Goal: Check status

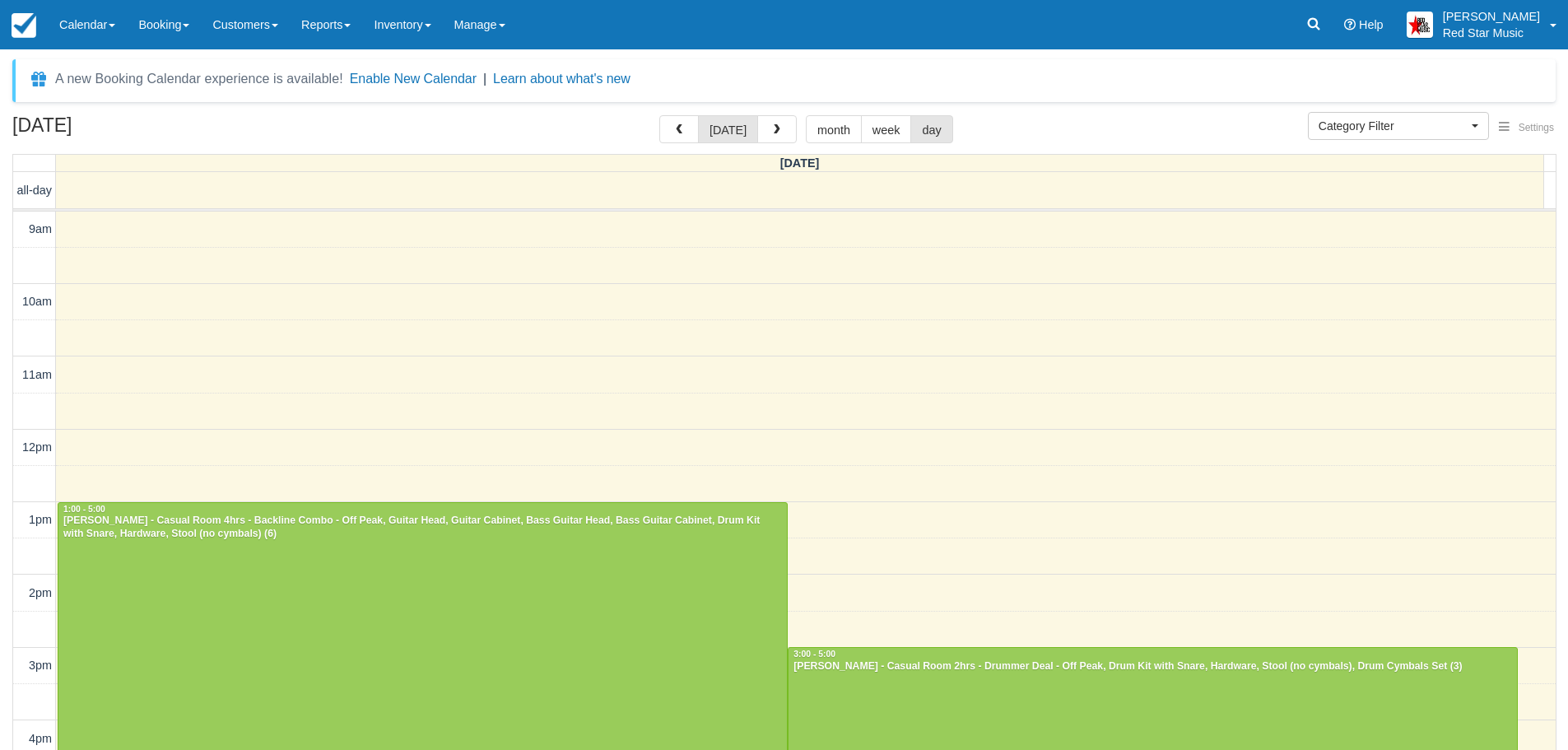
select select
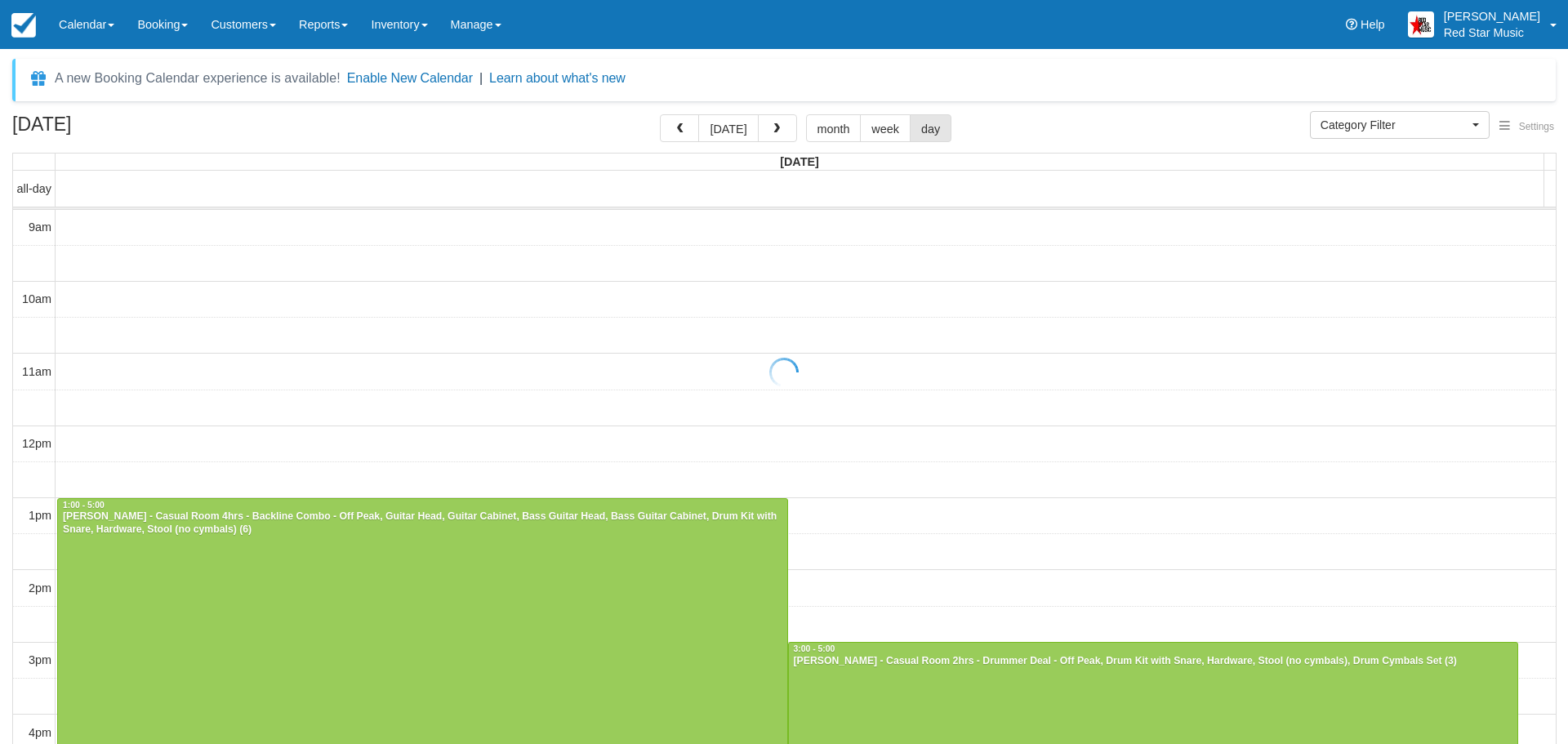
select select
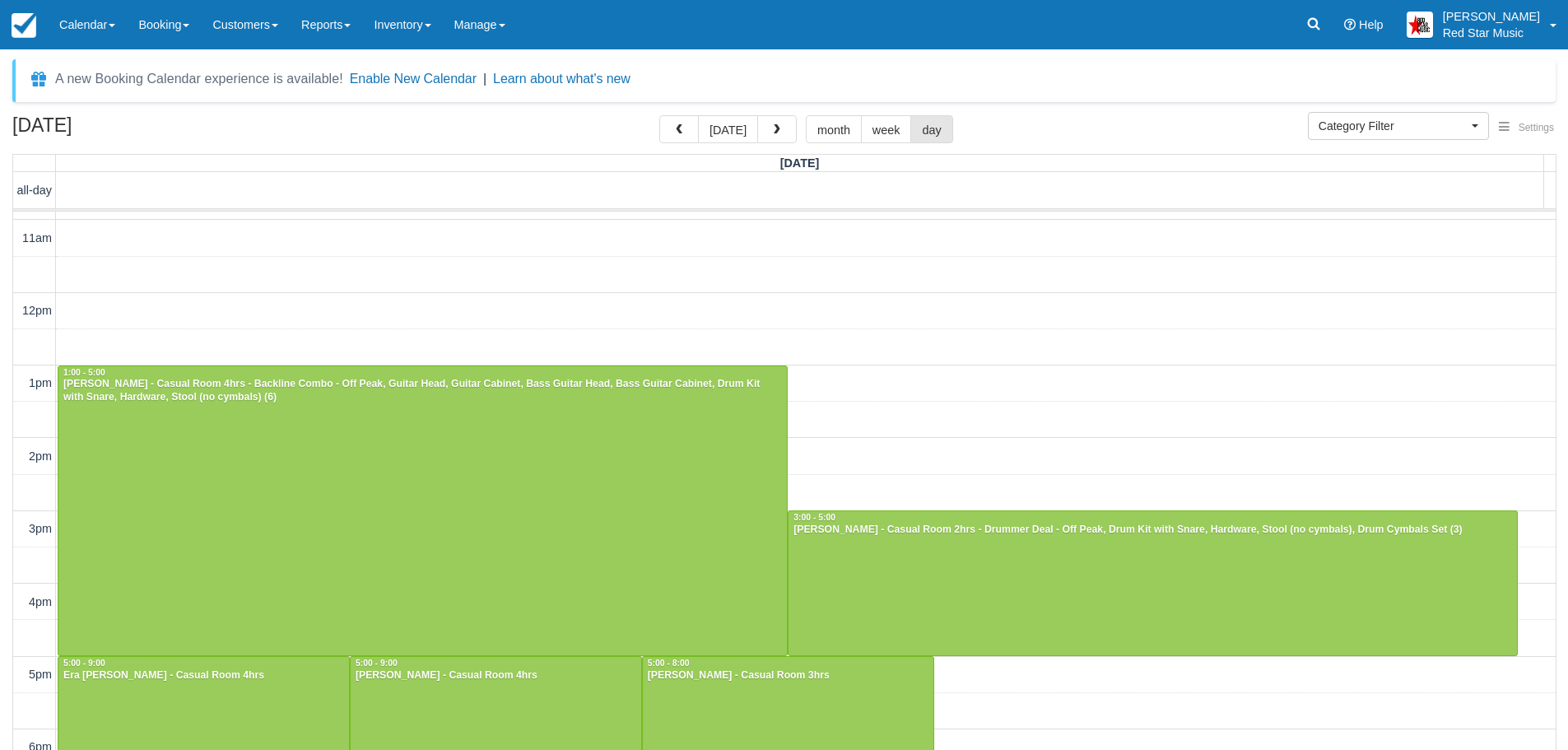
scroll to position [140, 0]
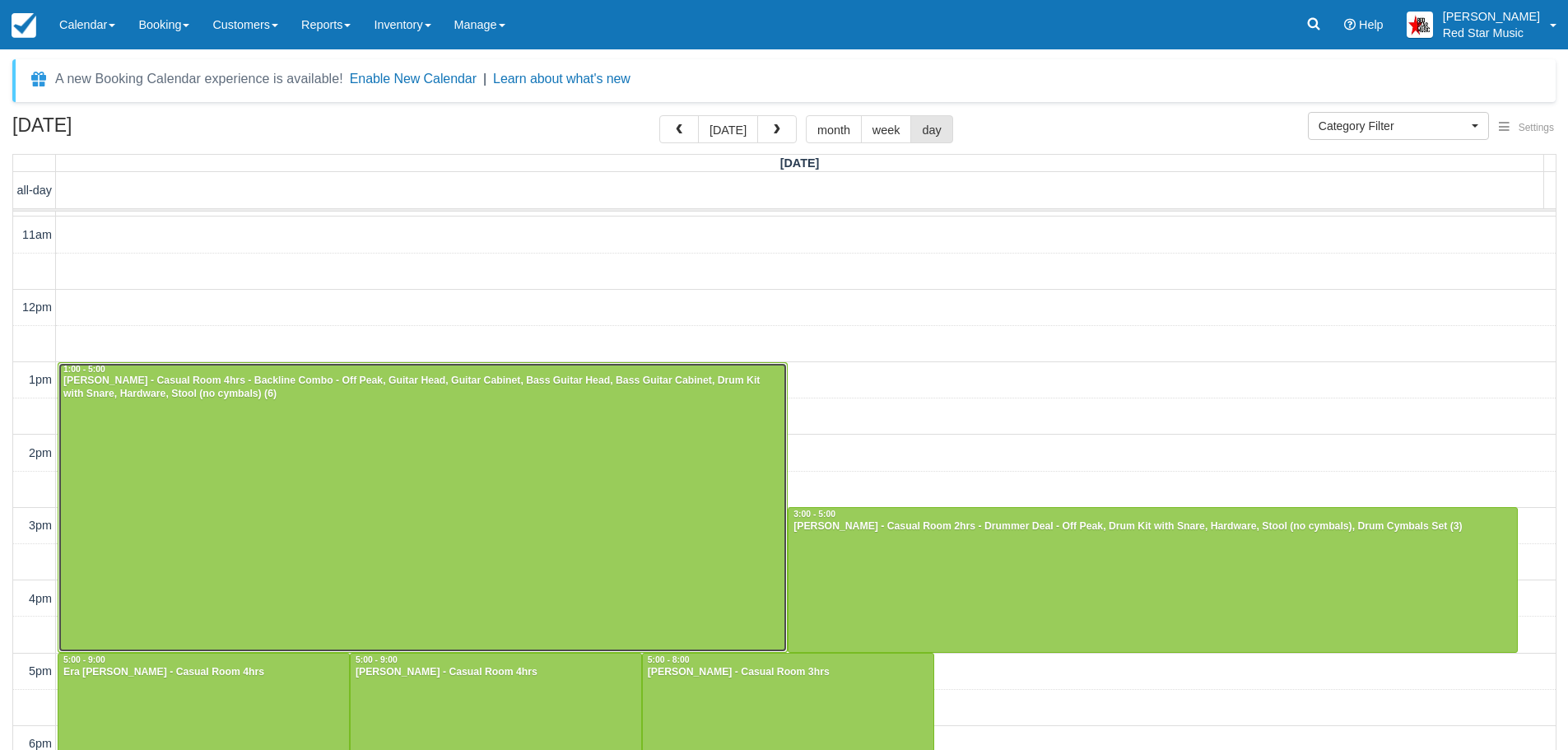
click at [642, 472] on div at bounding box center [422, 508] width 728 height 290
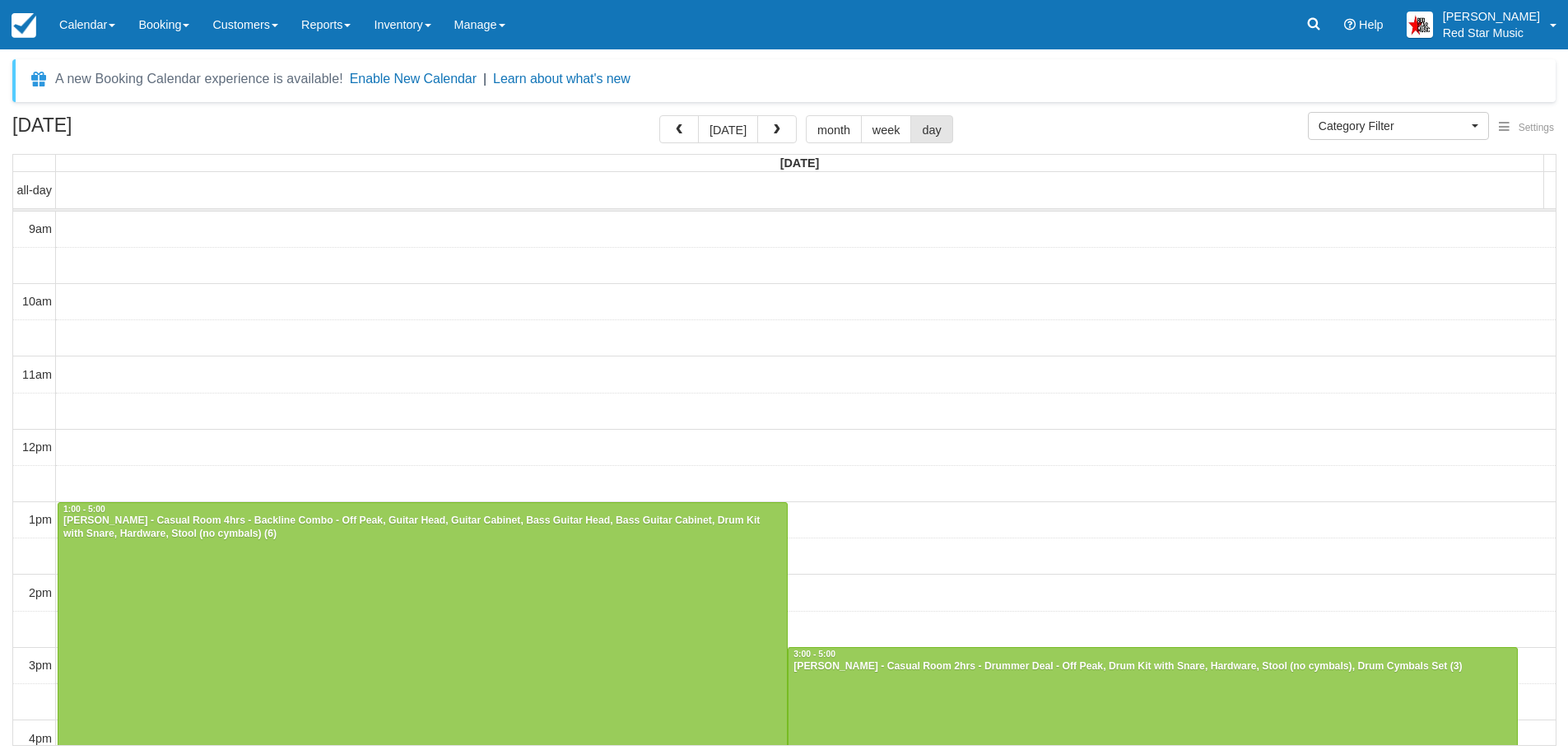
select select
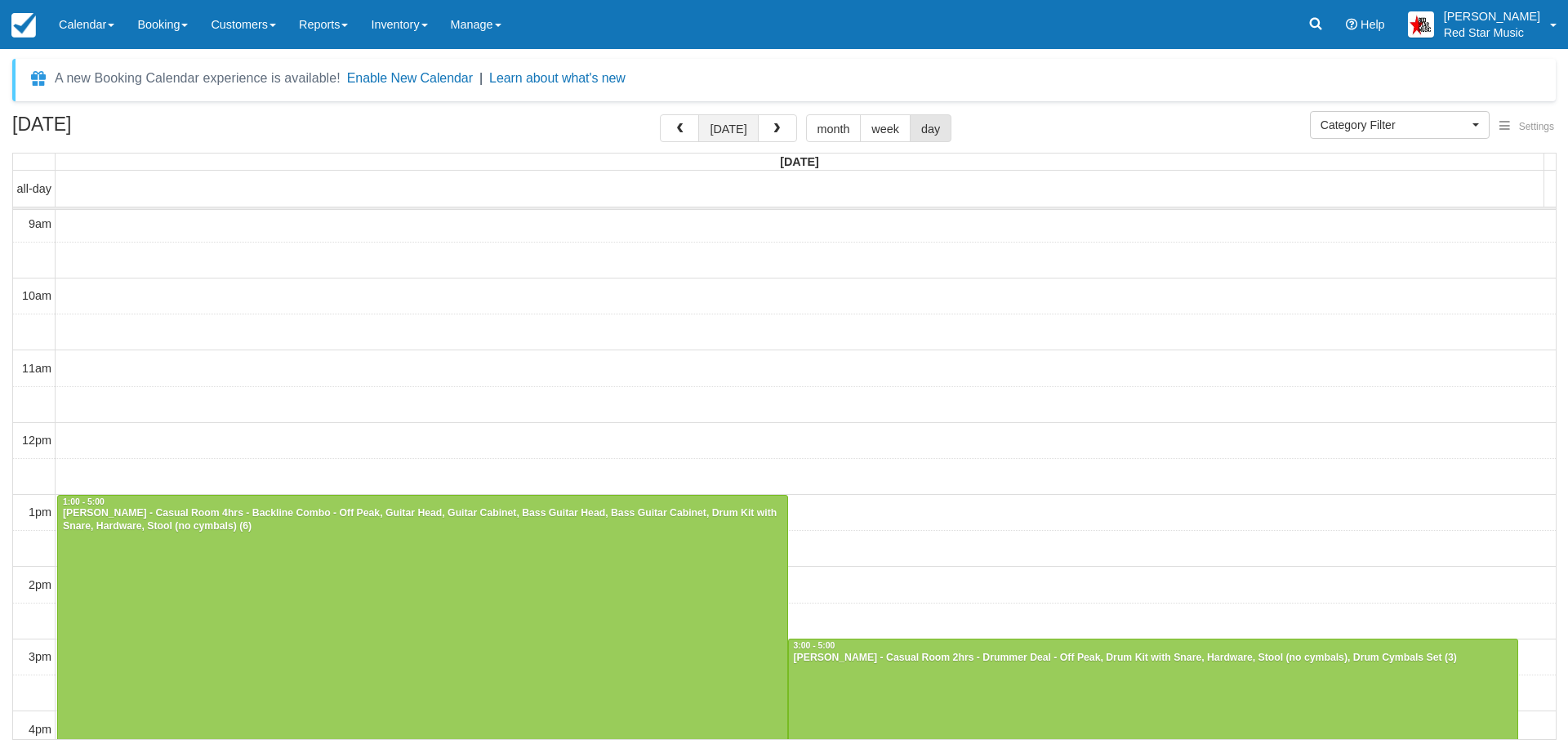
click at [737, 137] on button "today" at bounding box center [727, 127] width 60 height 28
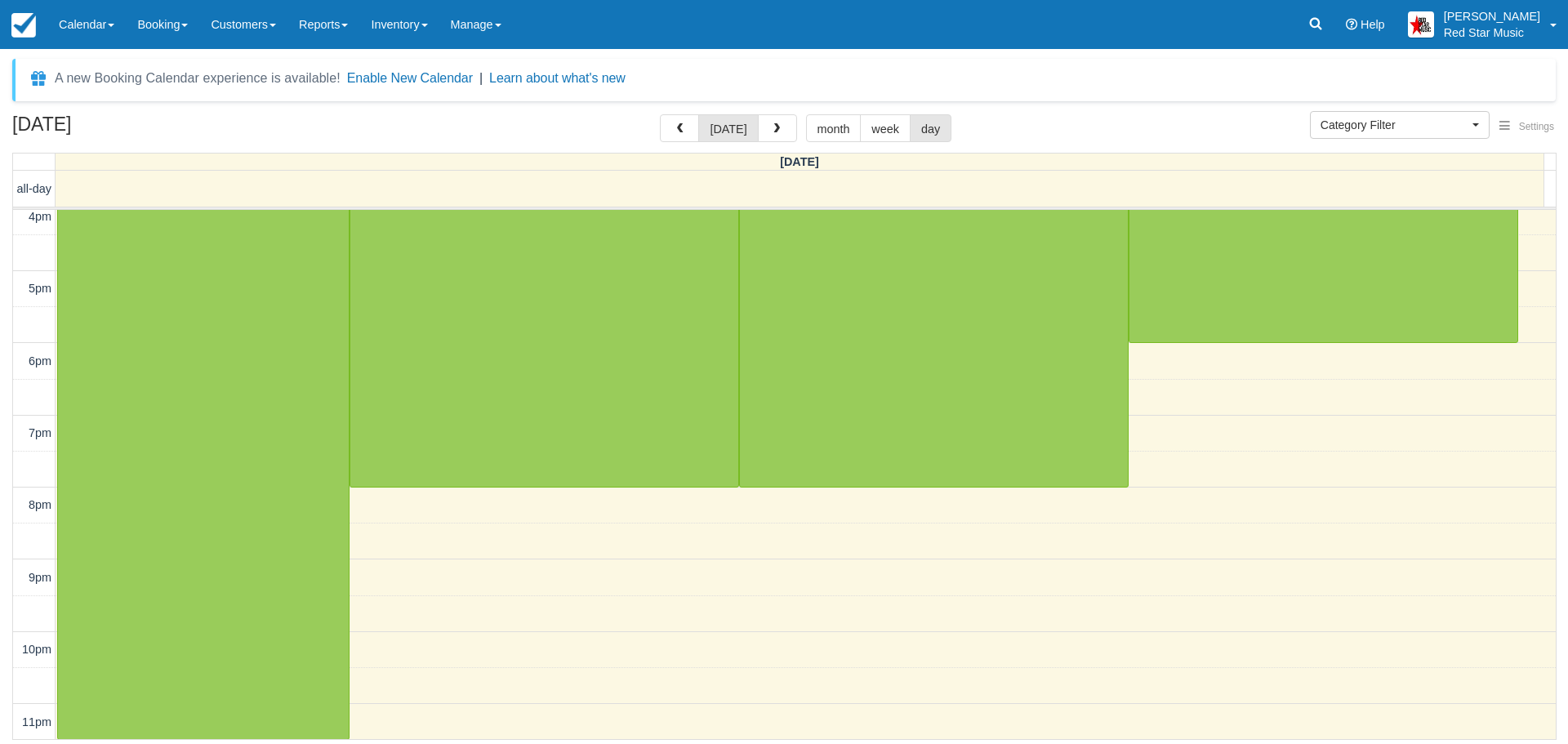
scroll to position [702, 0]
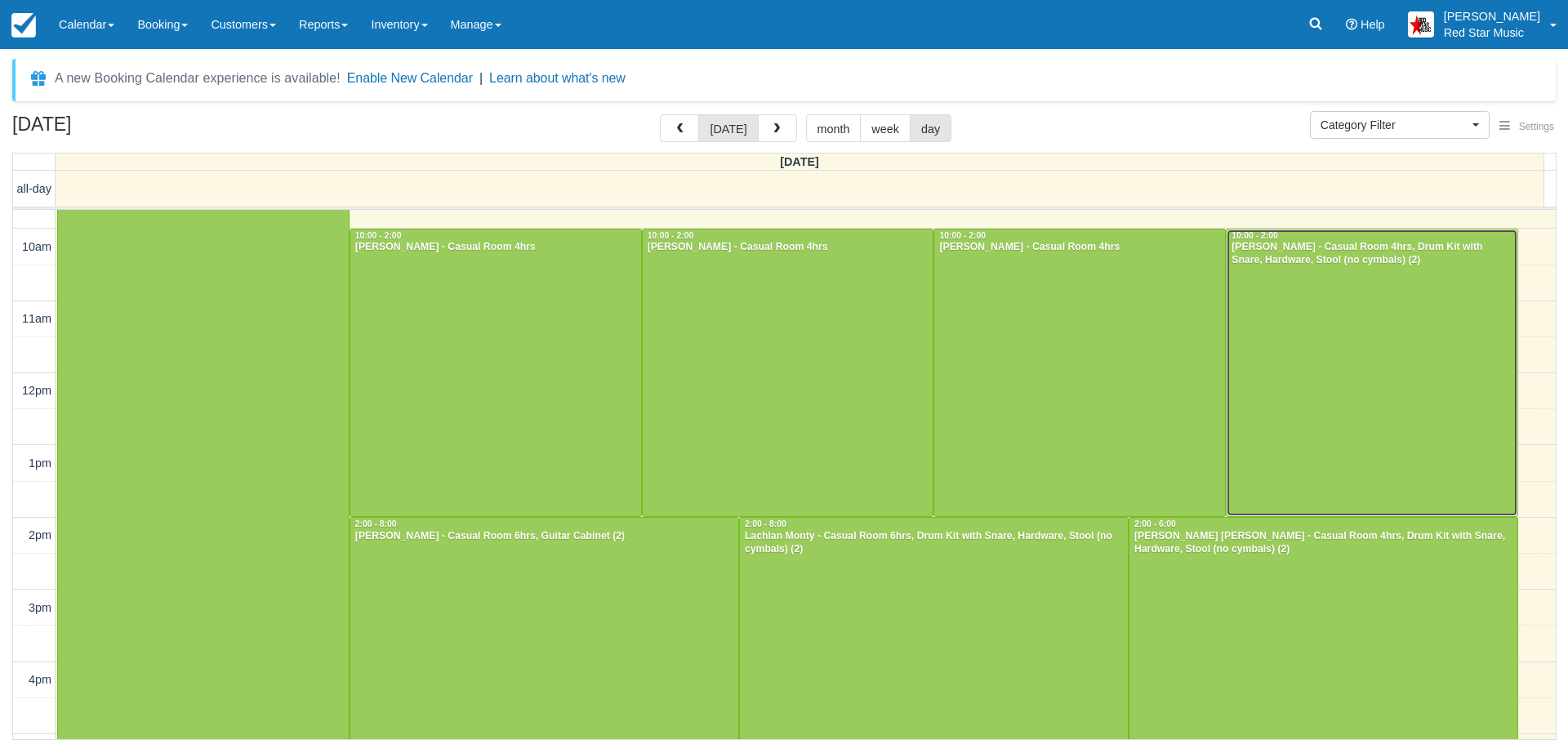
click at [1289, 341] on div at bounding box center [1371, 373] width 291 height 288
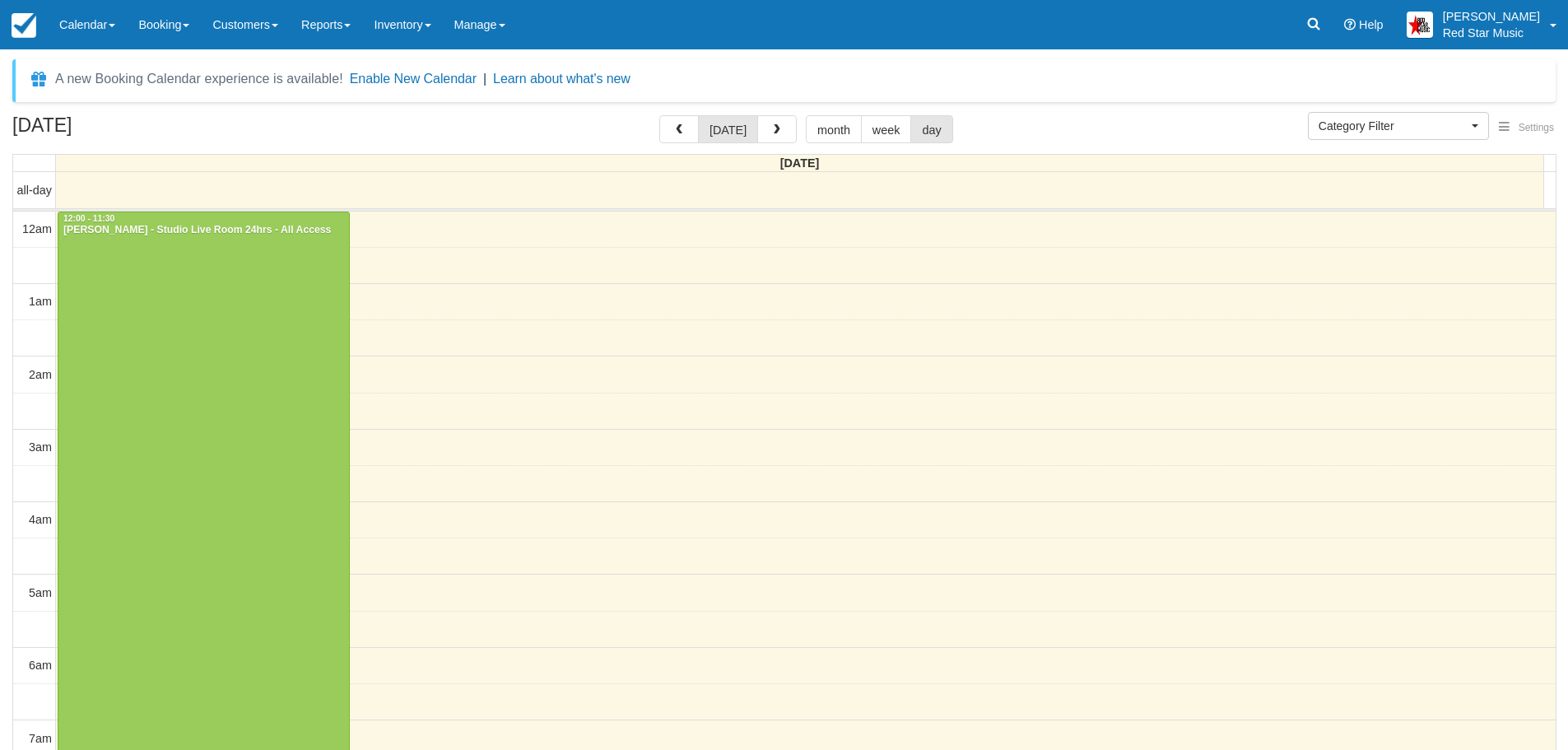
select select
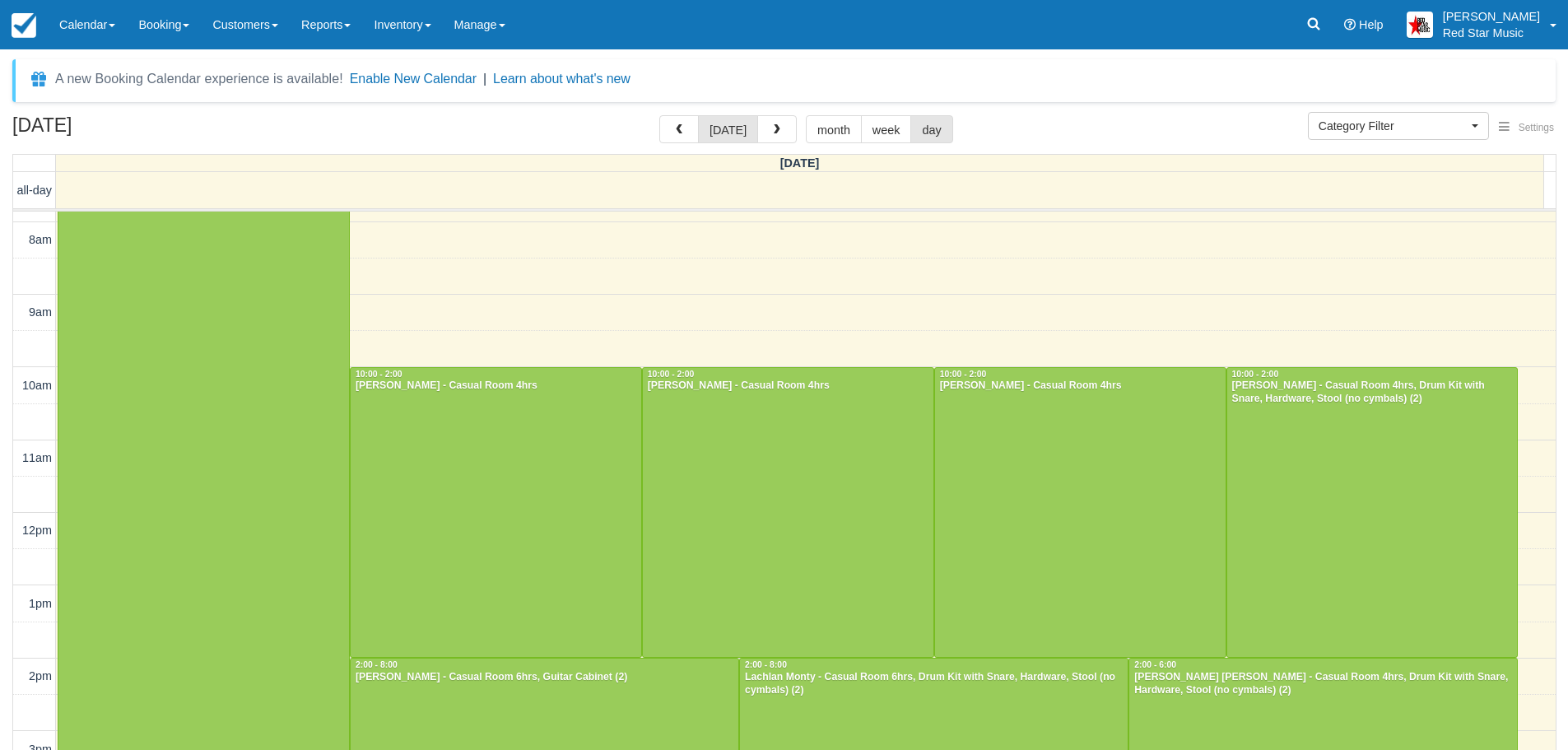
scroll to position [561, 0]
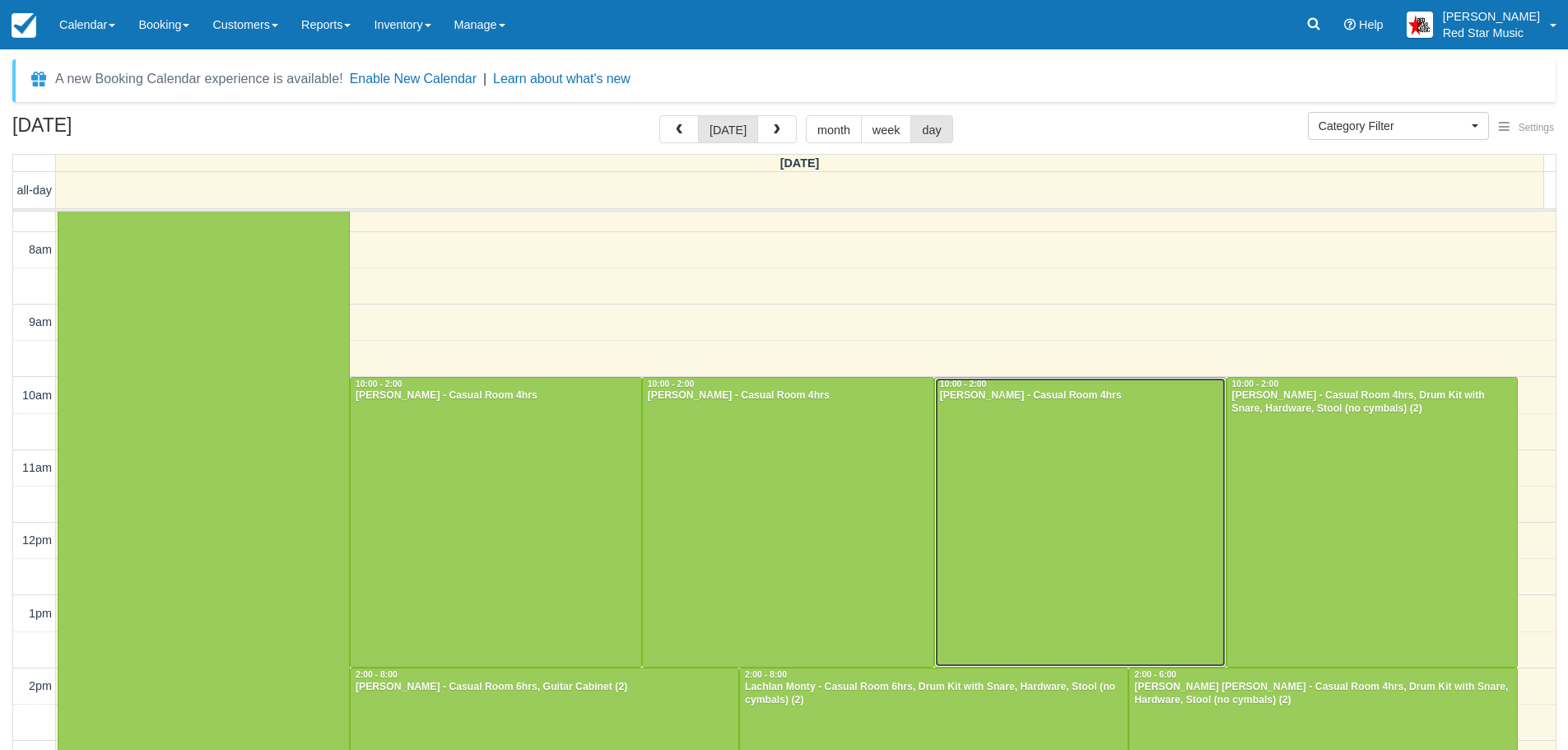
click at [1078, 470] on div at bounding box center [1080, 523] width 290 height 290
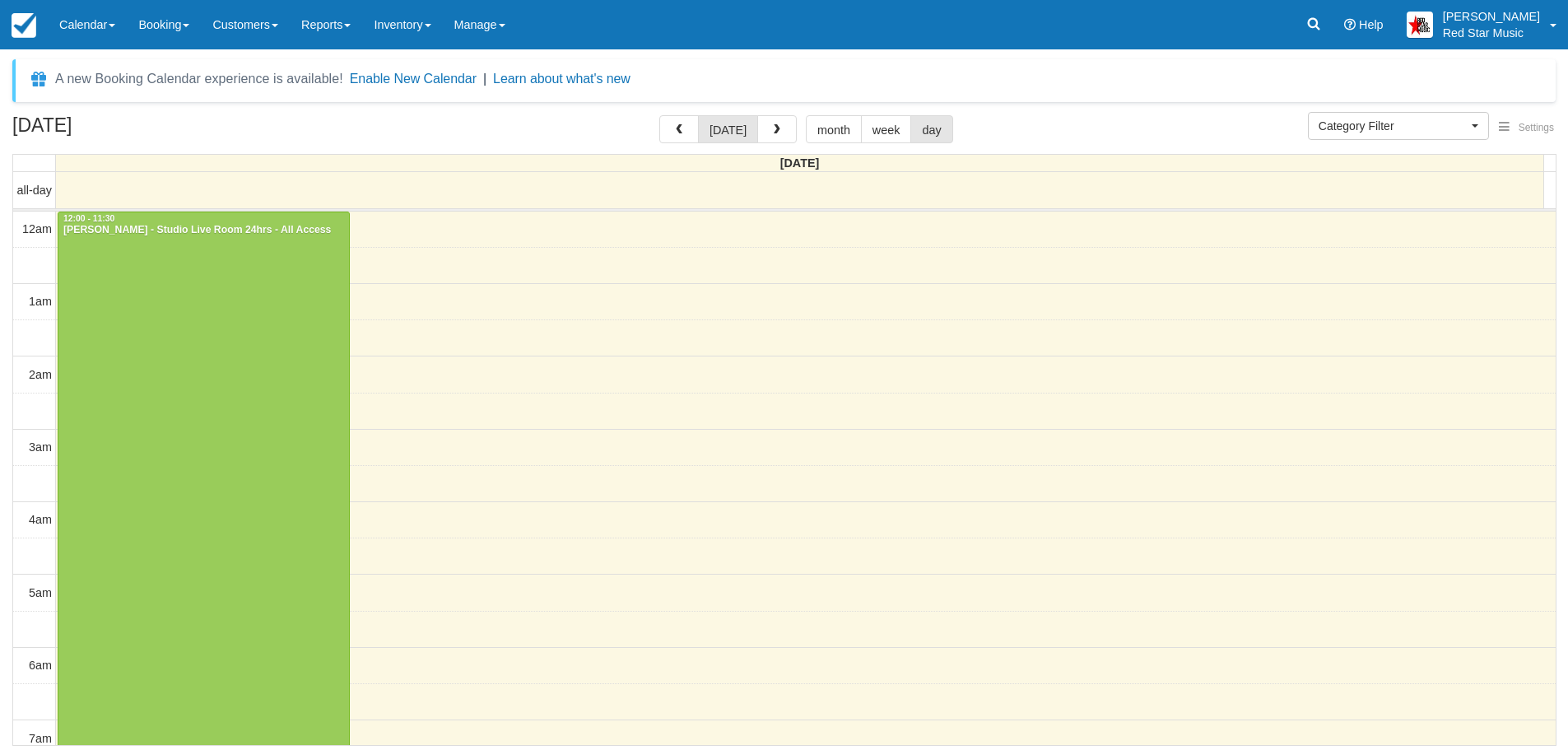
select select
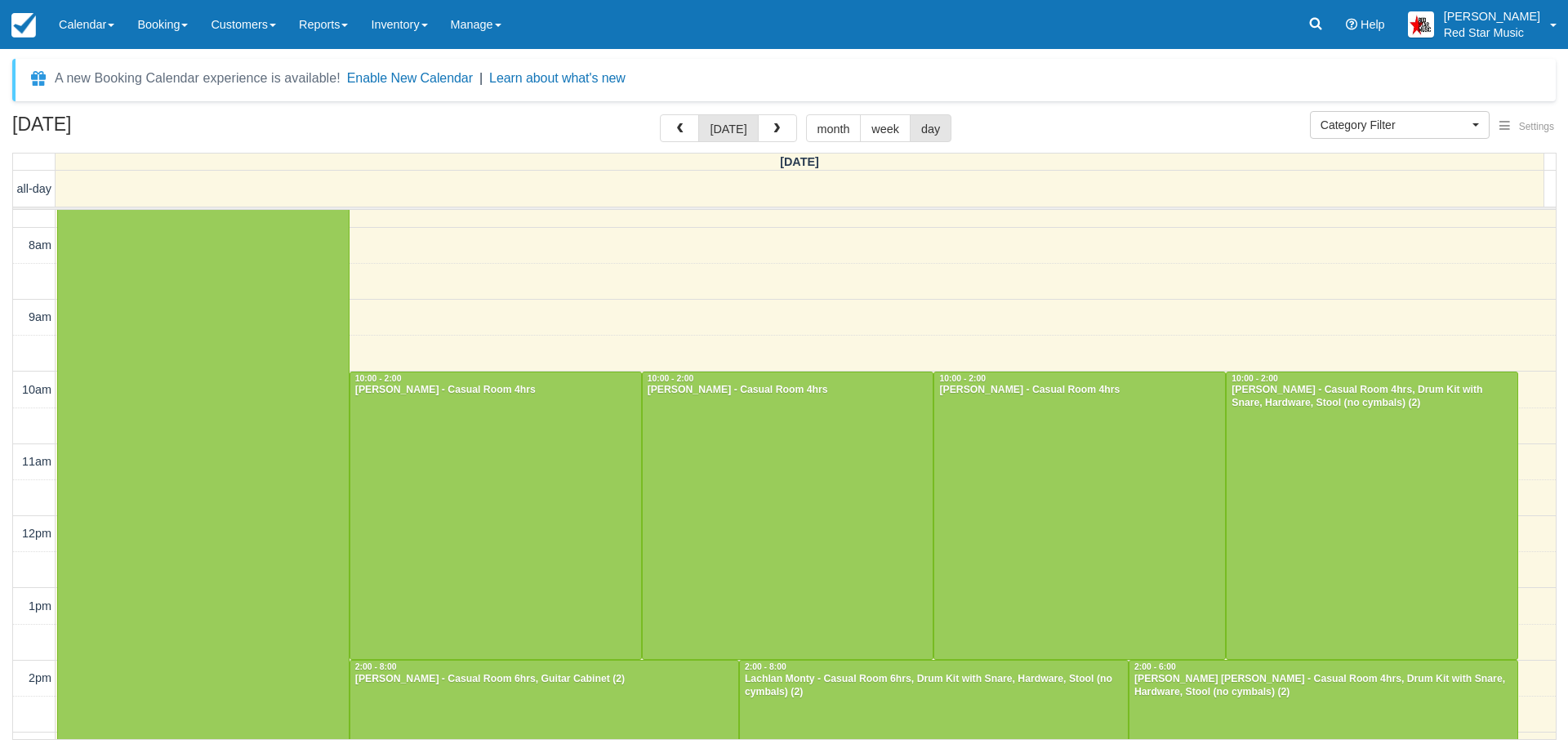
scroll to position [587, 0]
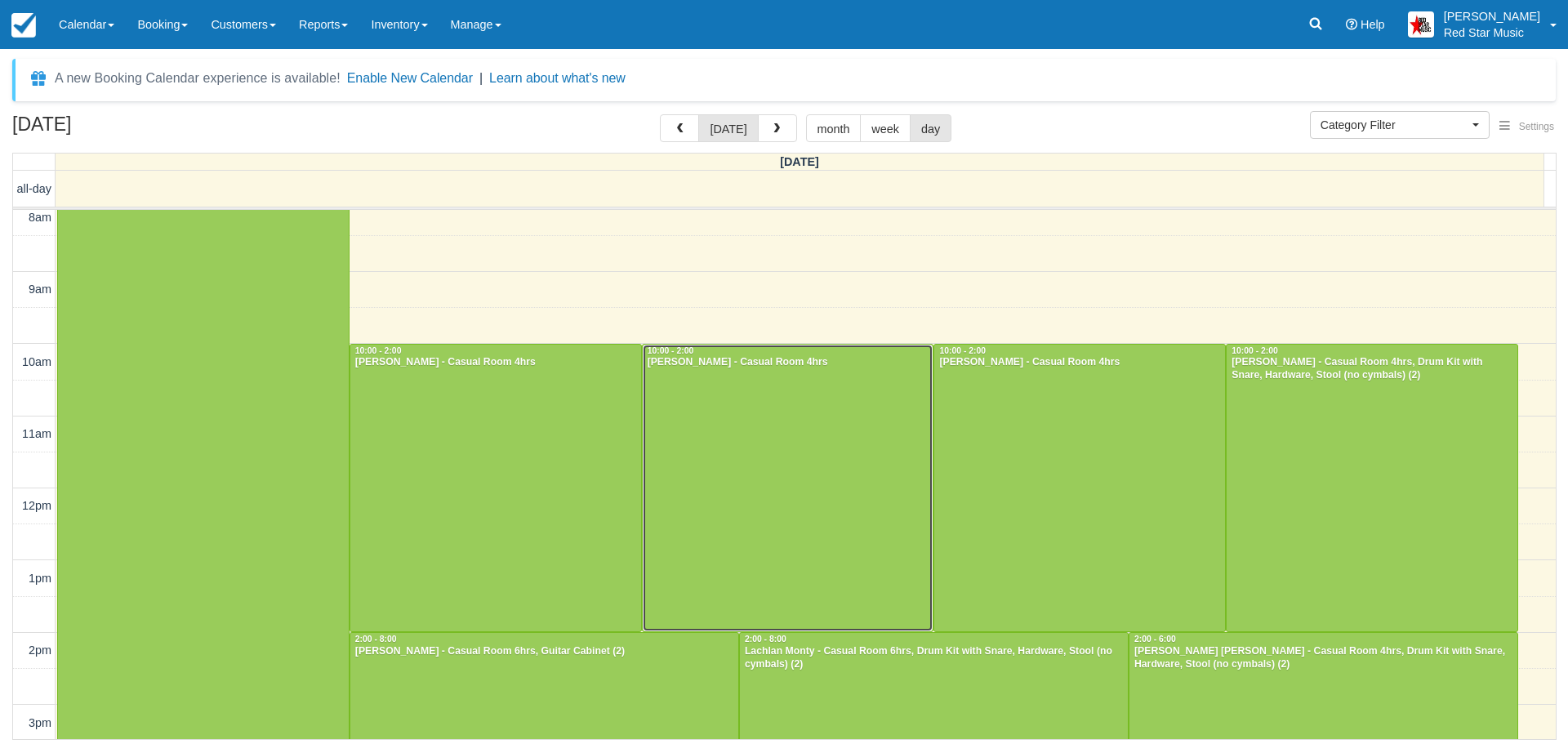
click at [733, 385] on div at bounding box center [788, 488] width 291 height 288
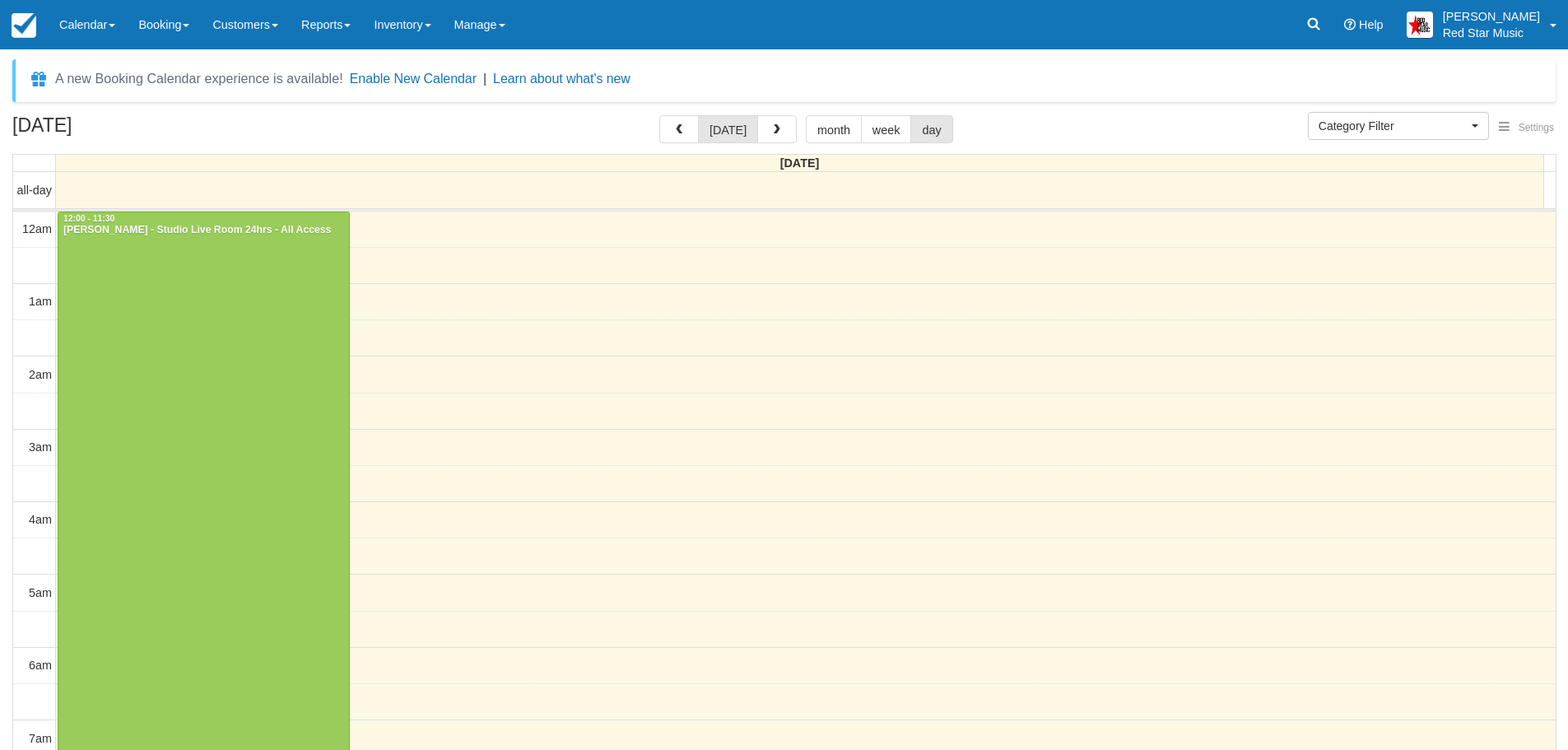
select select
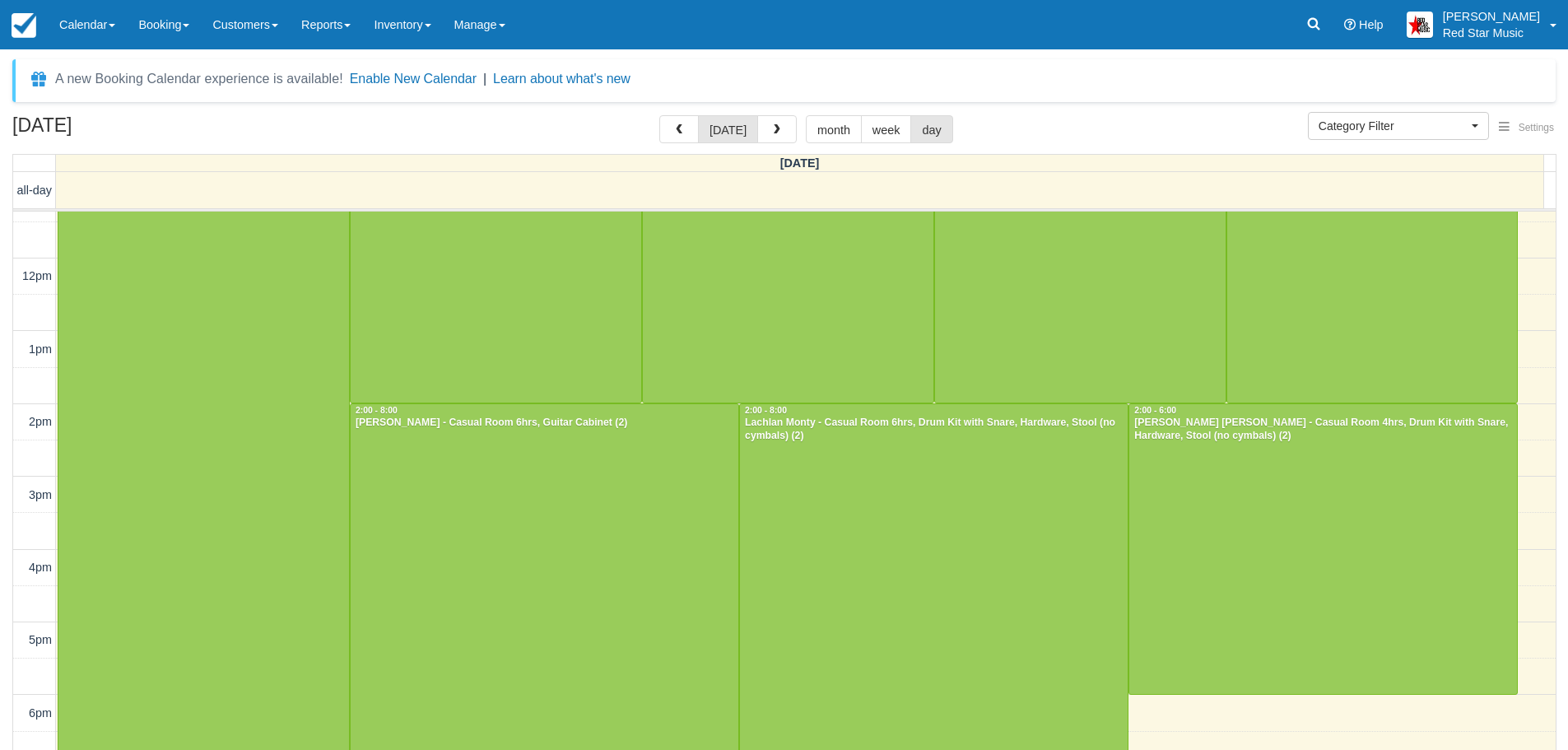
scroll to position [830, 0]
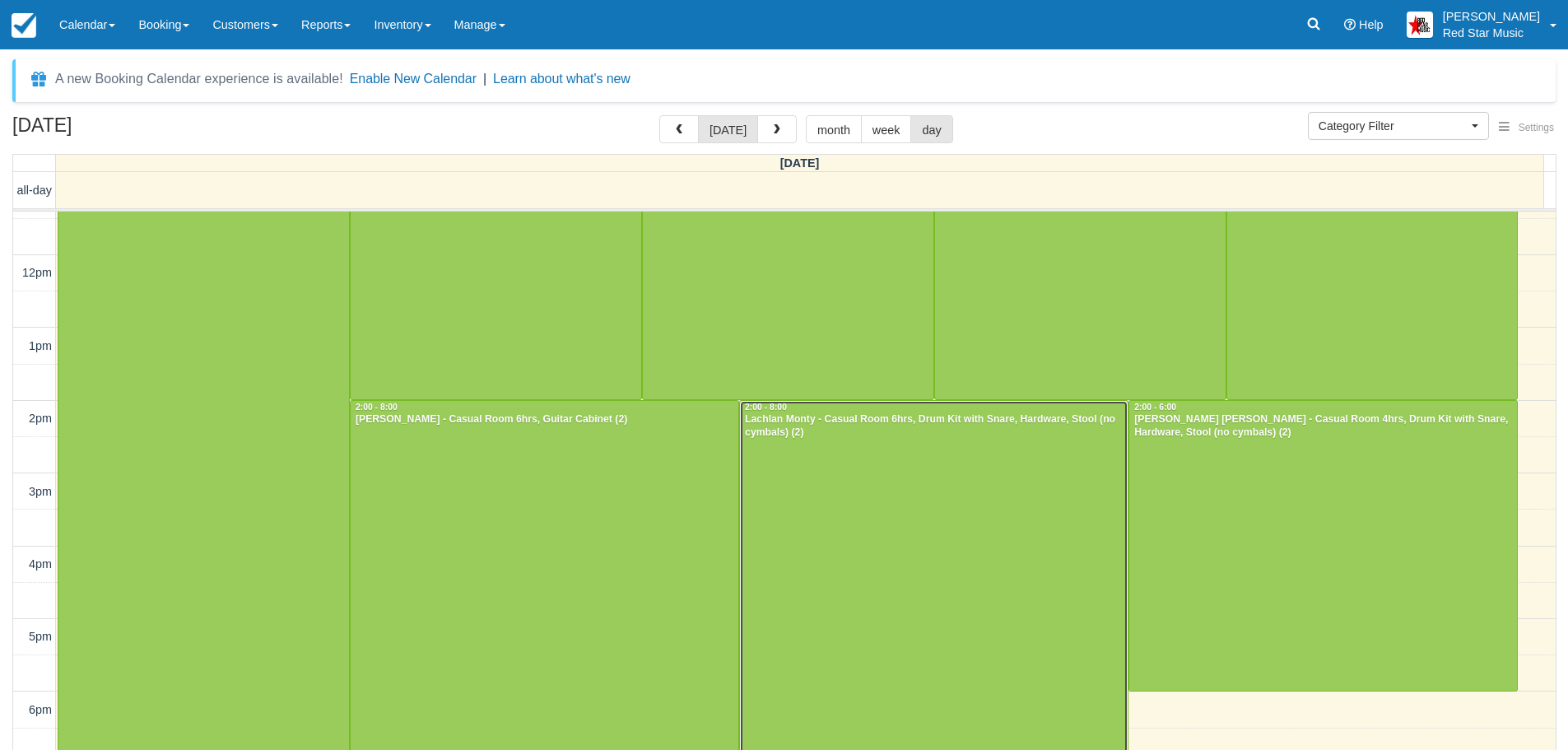
click at [910, 550] on div at bounding box center [933, 619] width 388 height 435
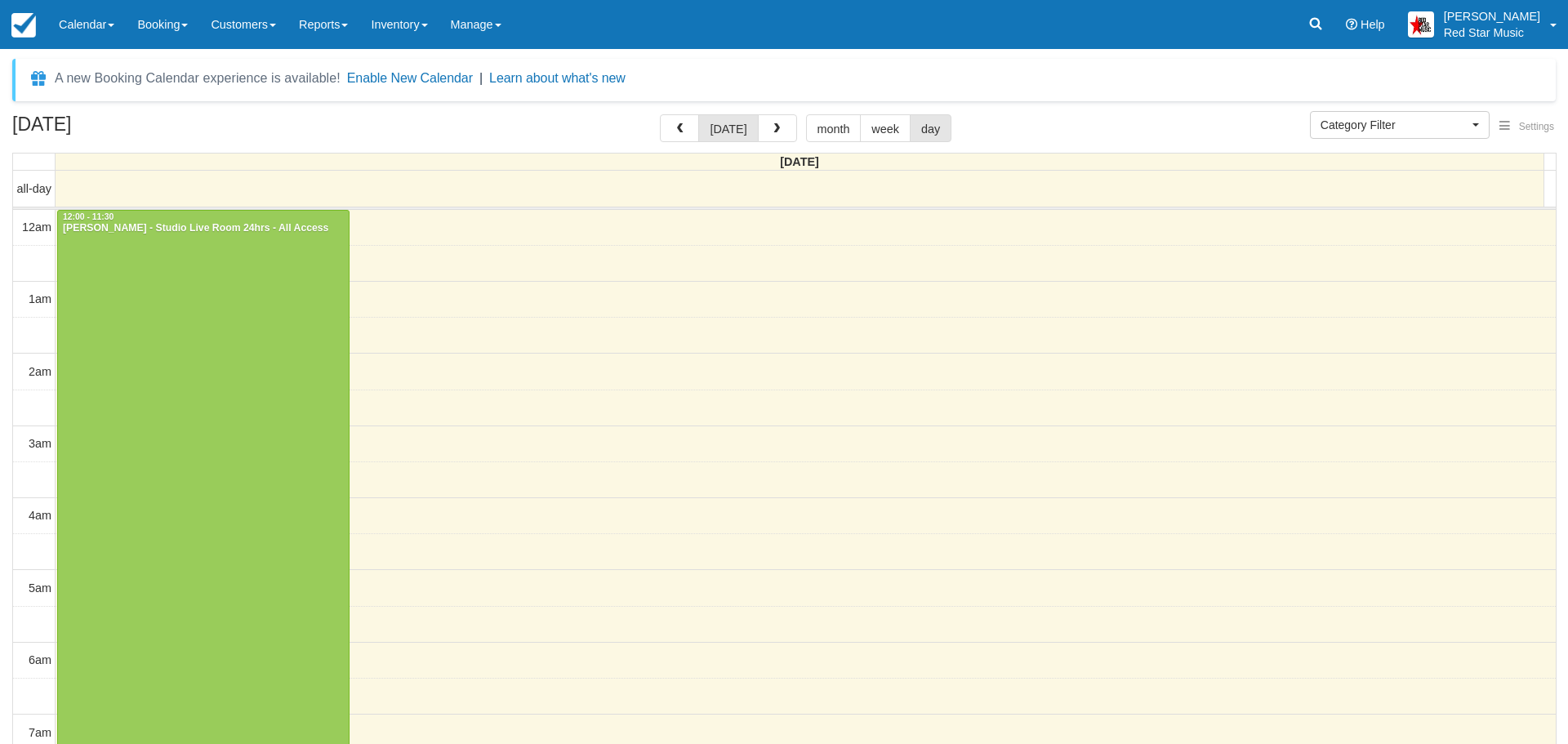
select select
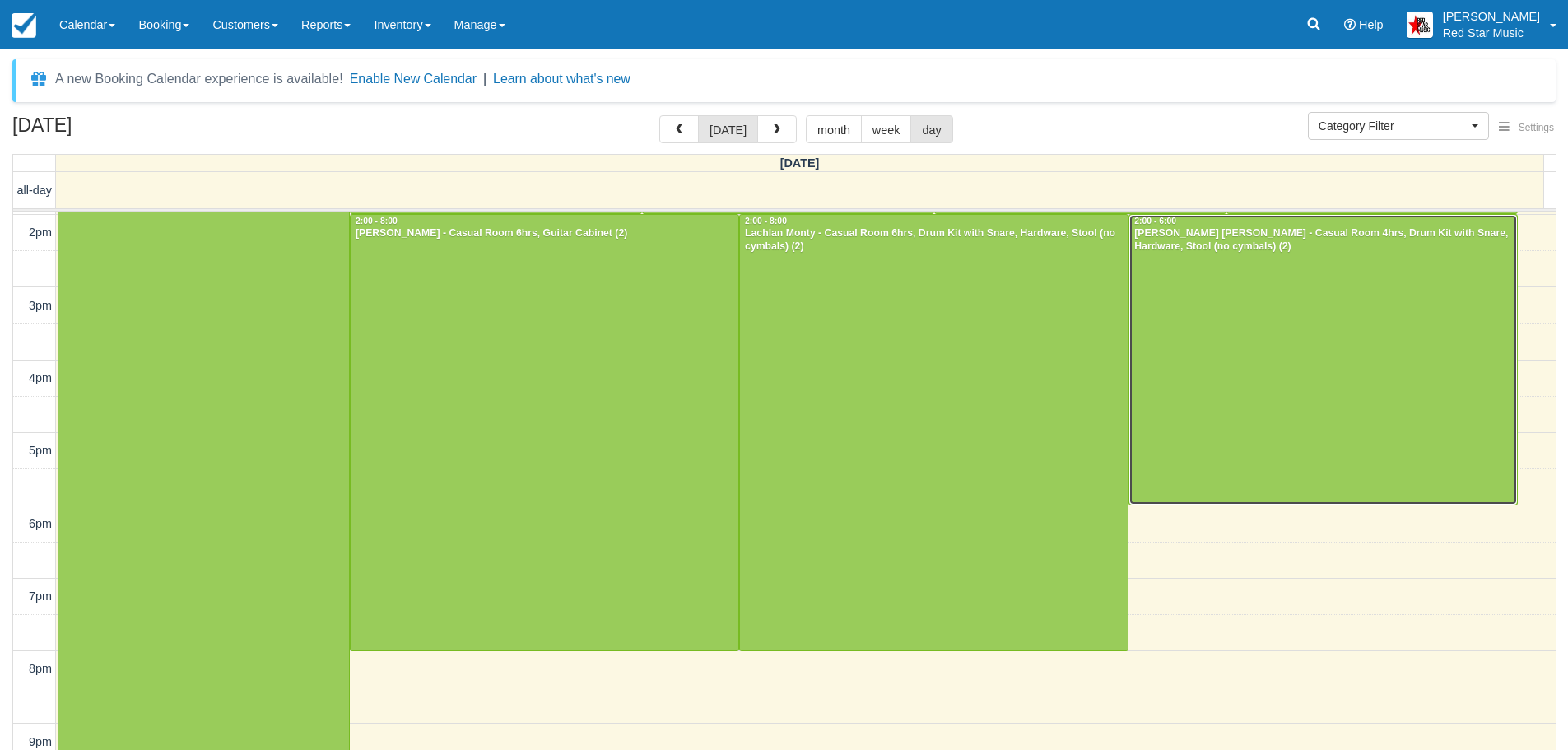
click at [1190, 450] on div at bounding box center [1322, 359] width 388 height 290
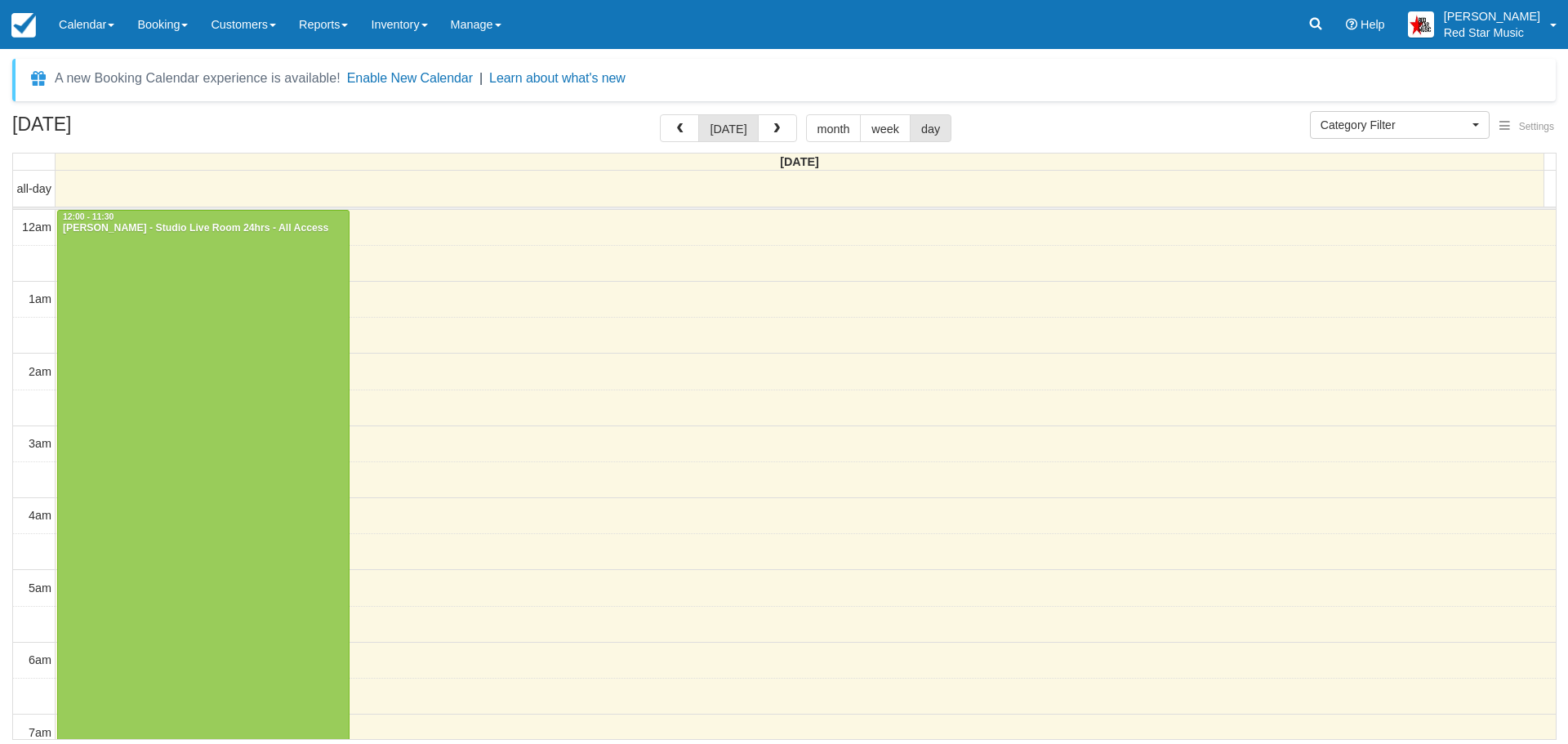
select select
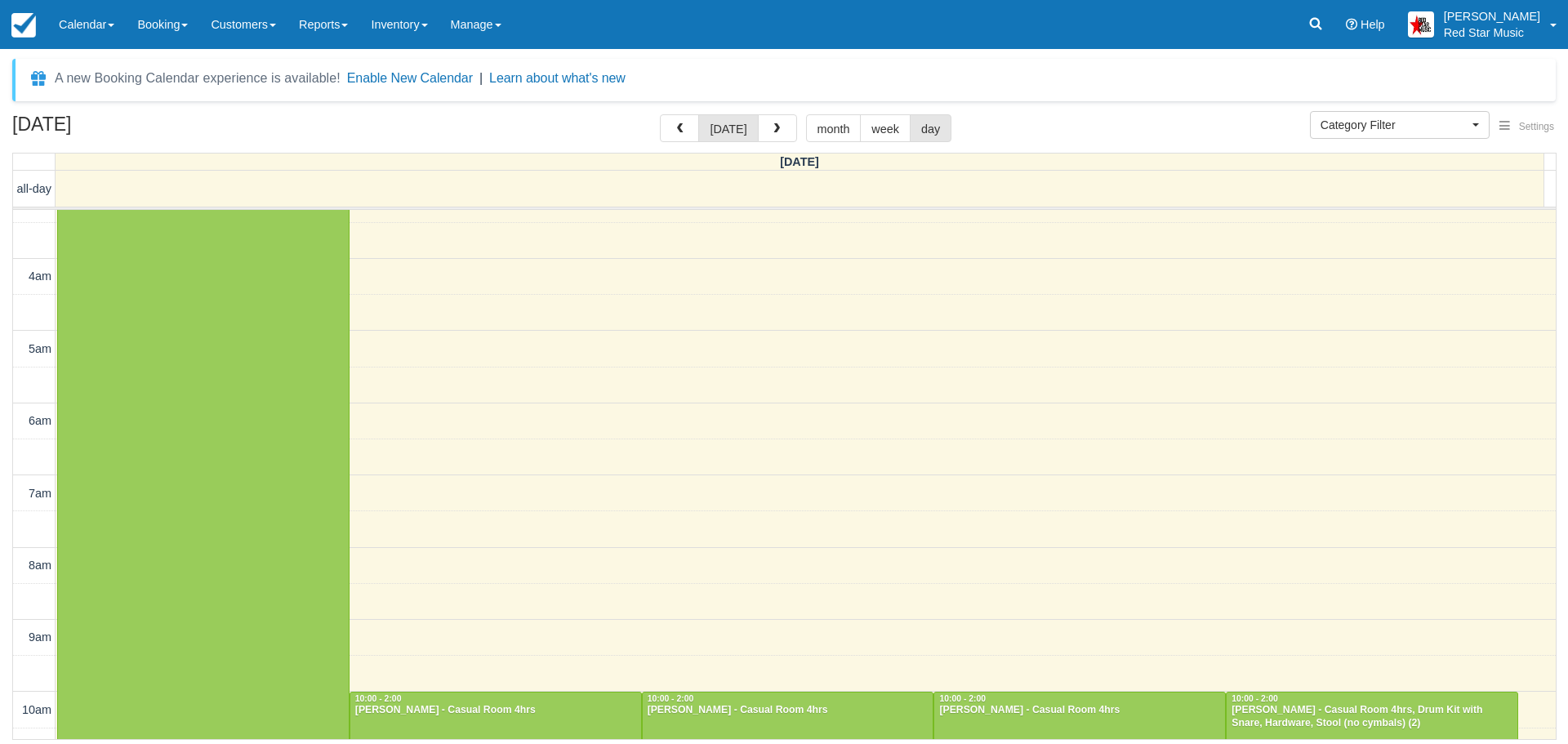
scroll to position [702, 0]
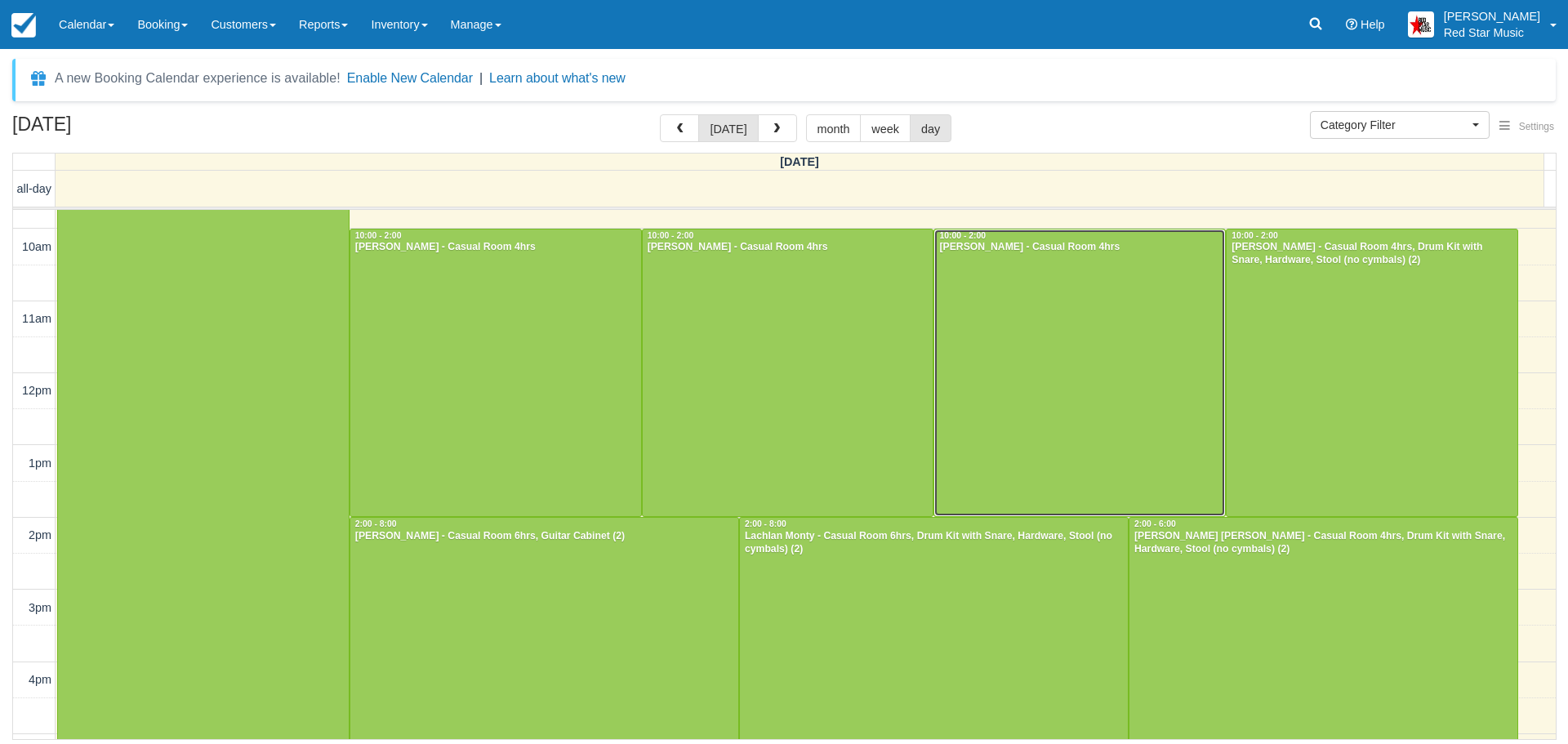
click at [1015, 316] on div at bounding box center [1079, 373] width 291 height 288
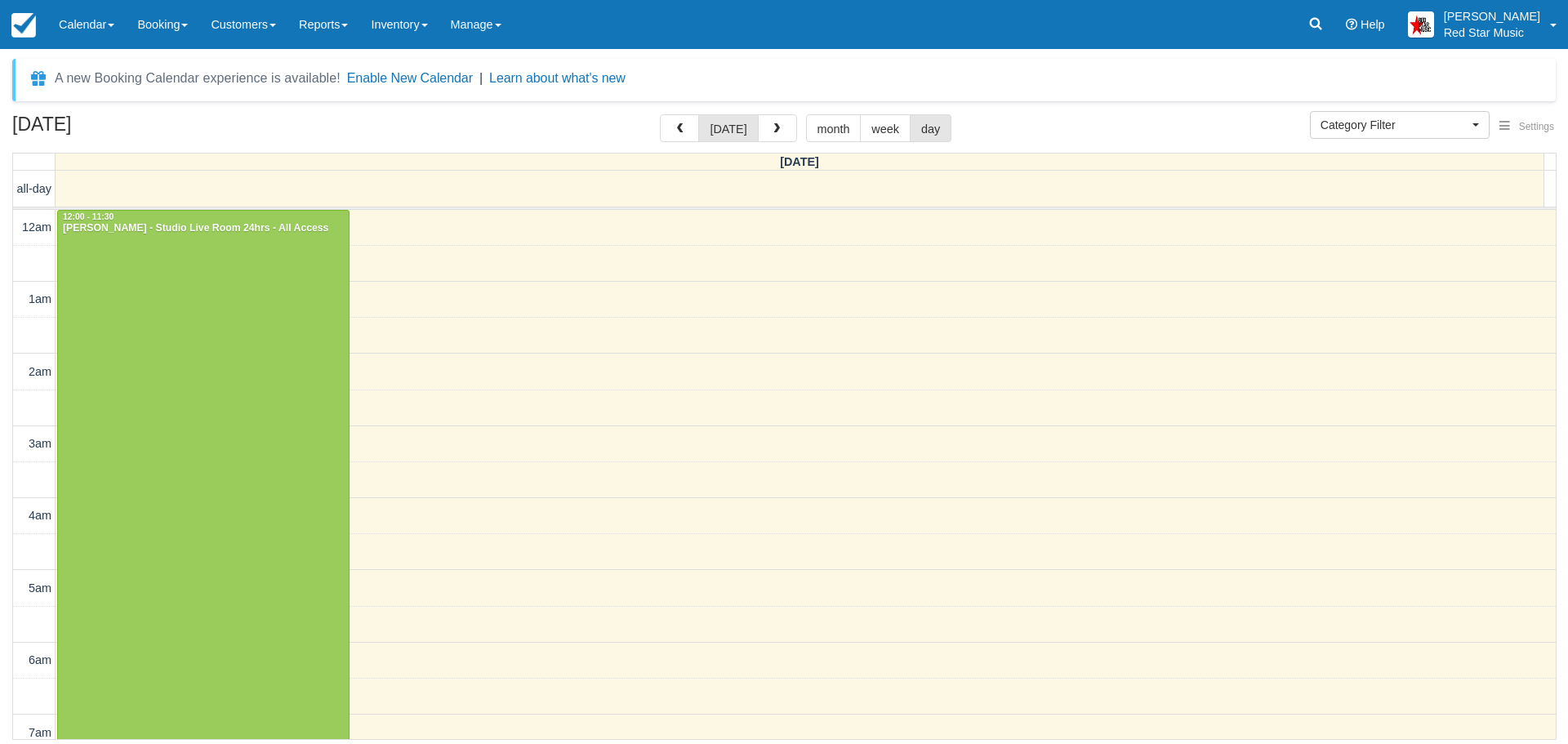
select select
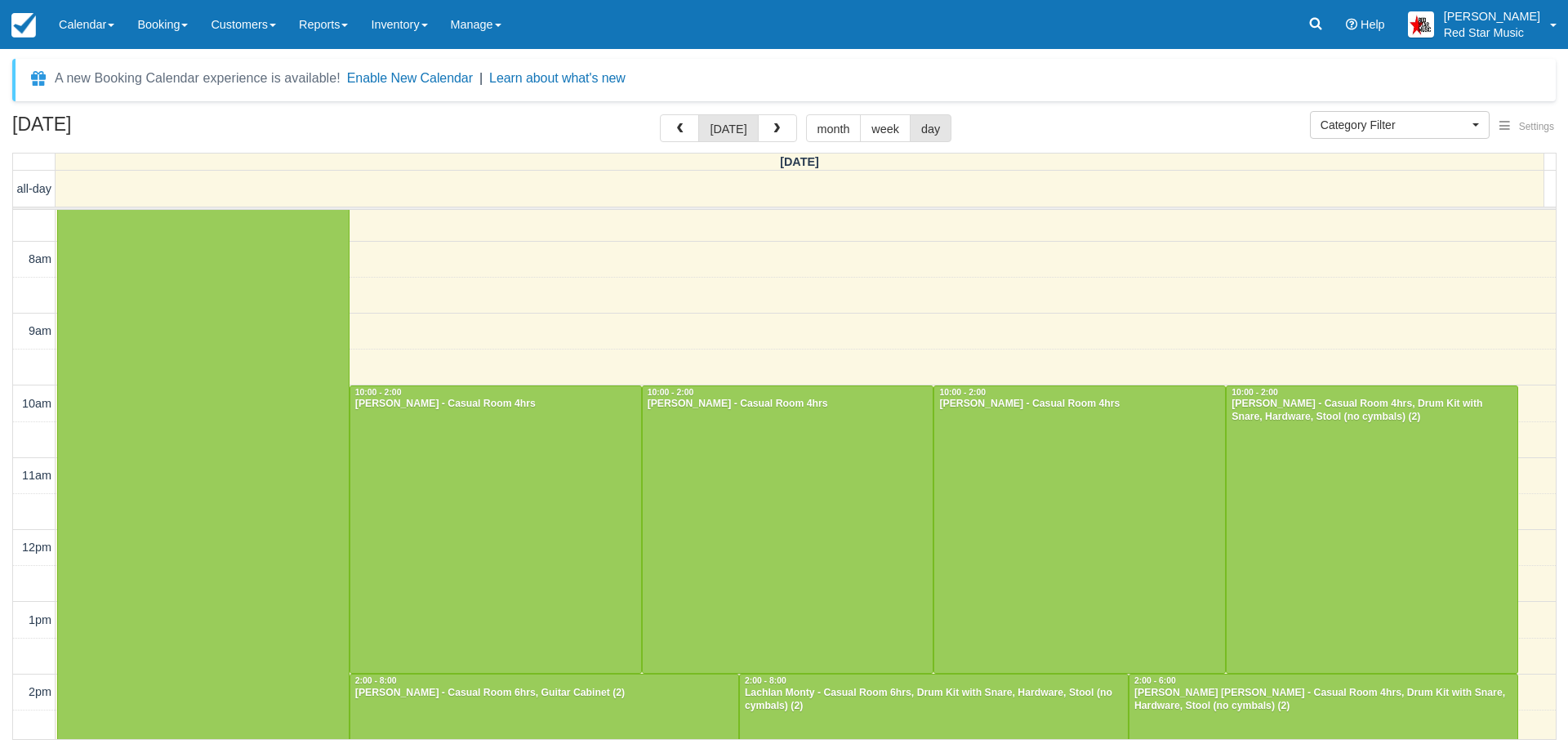
scroll to position [623, 0]
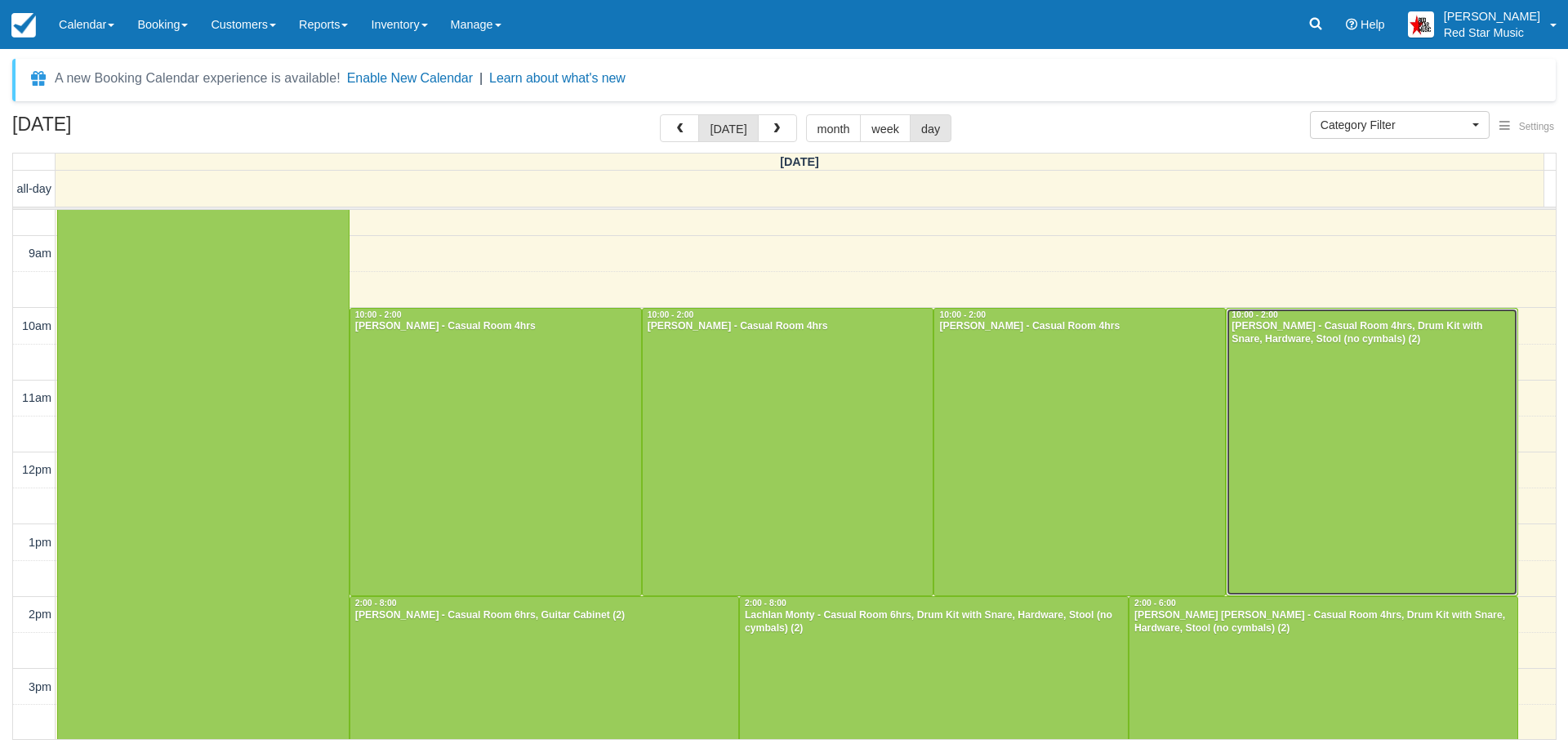
click at [1441, 400] on div at bounding box center [1371, 452] width 291 height 288
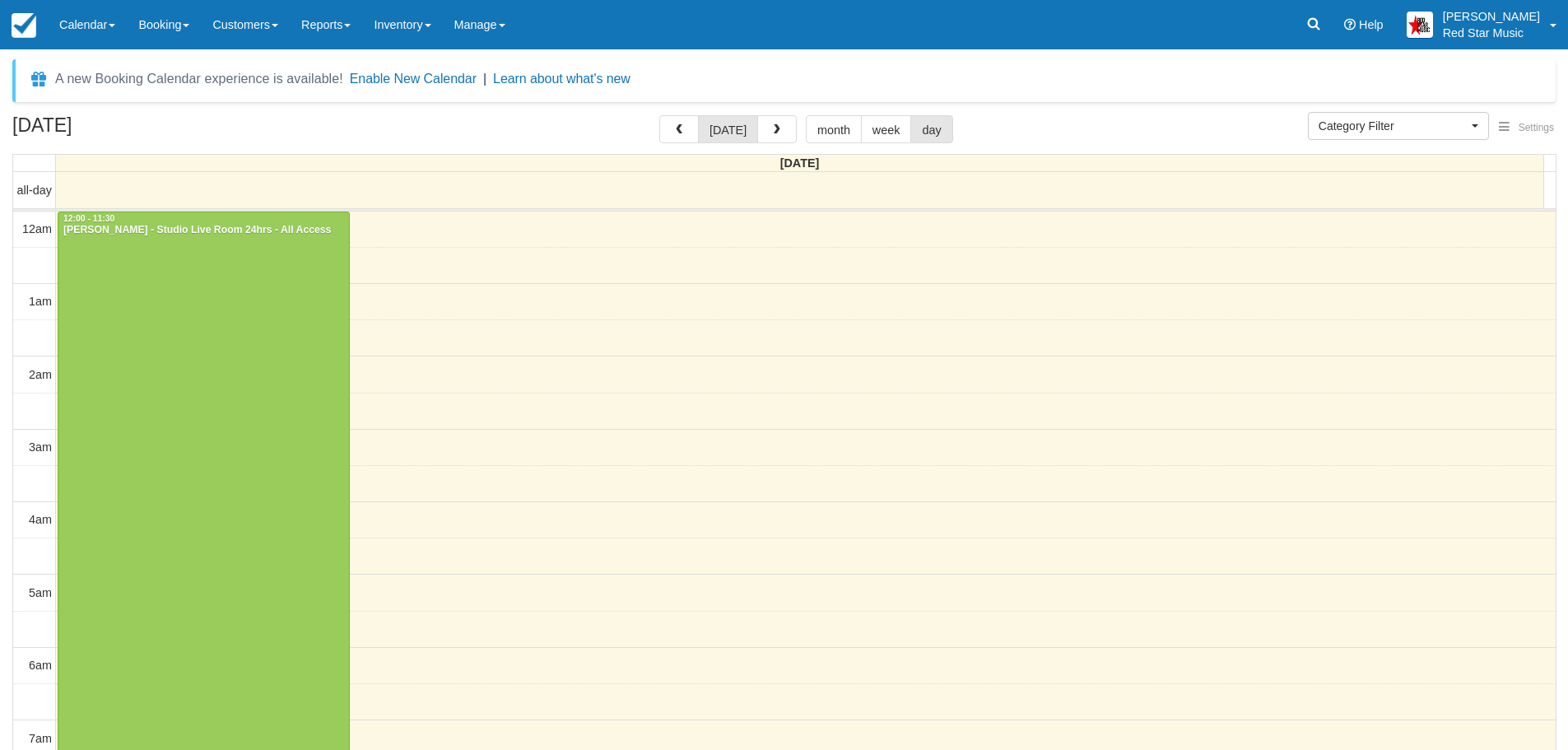
select select
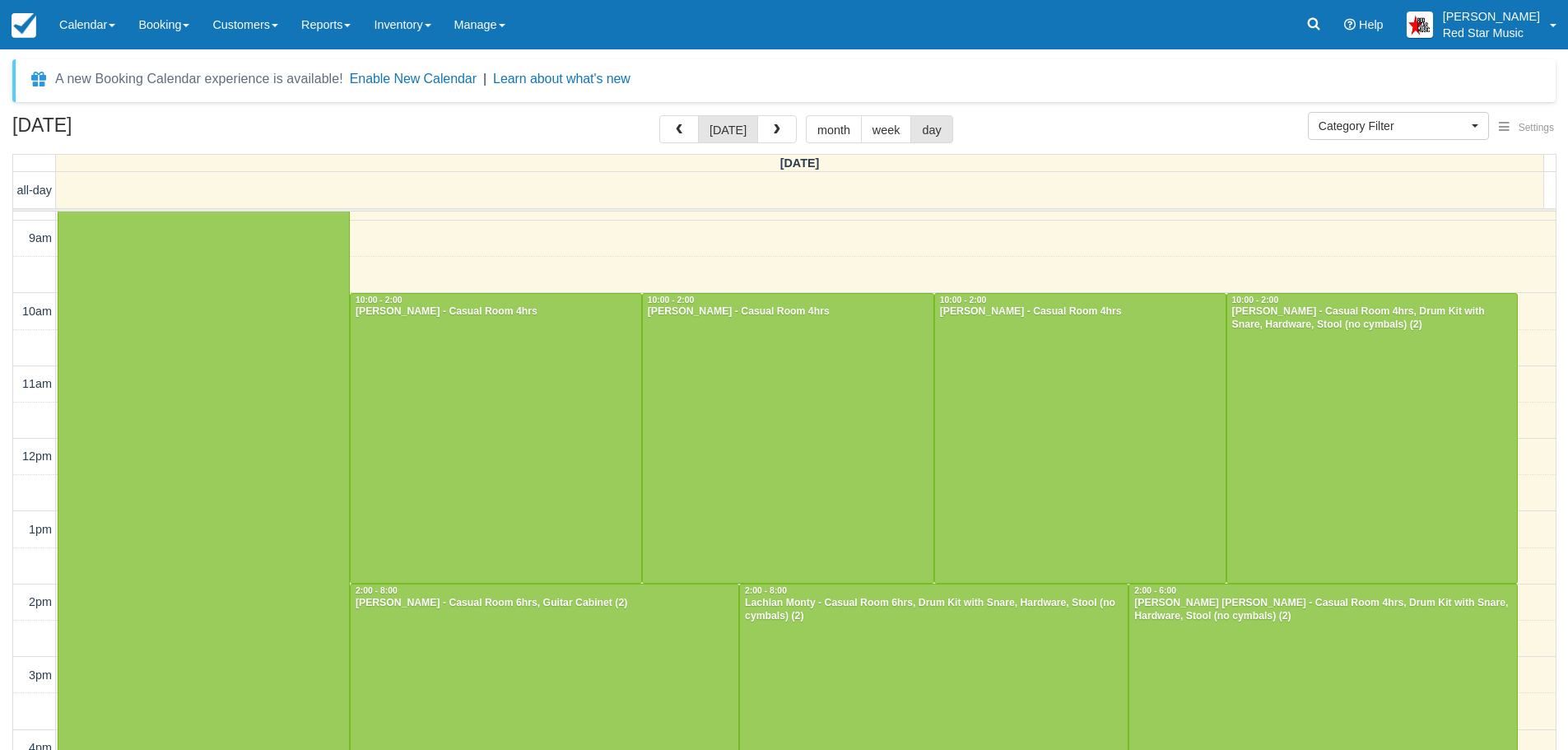
scroll to position [627, 0]
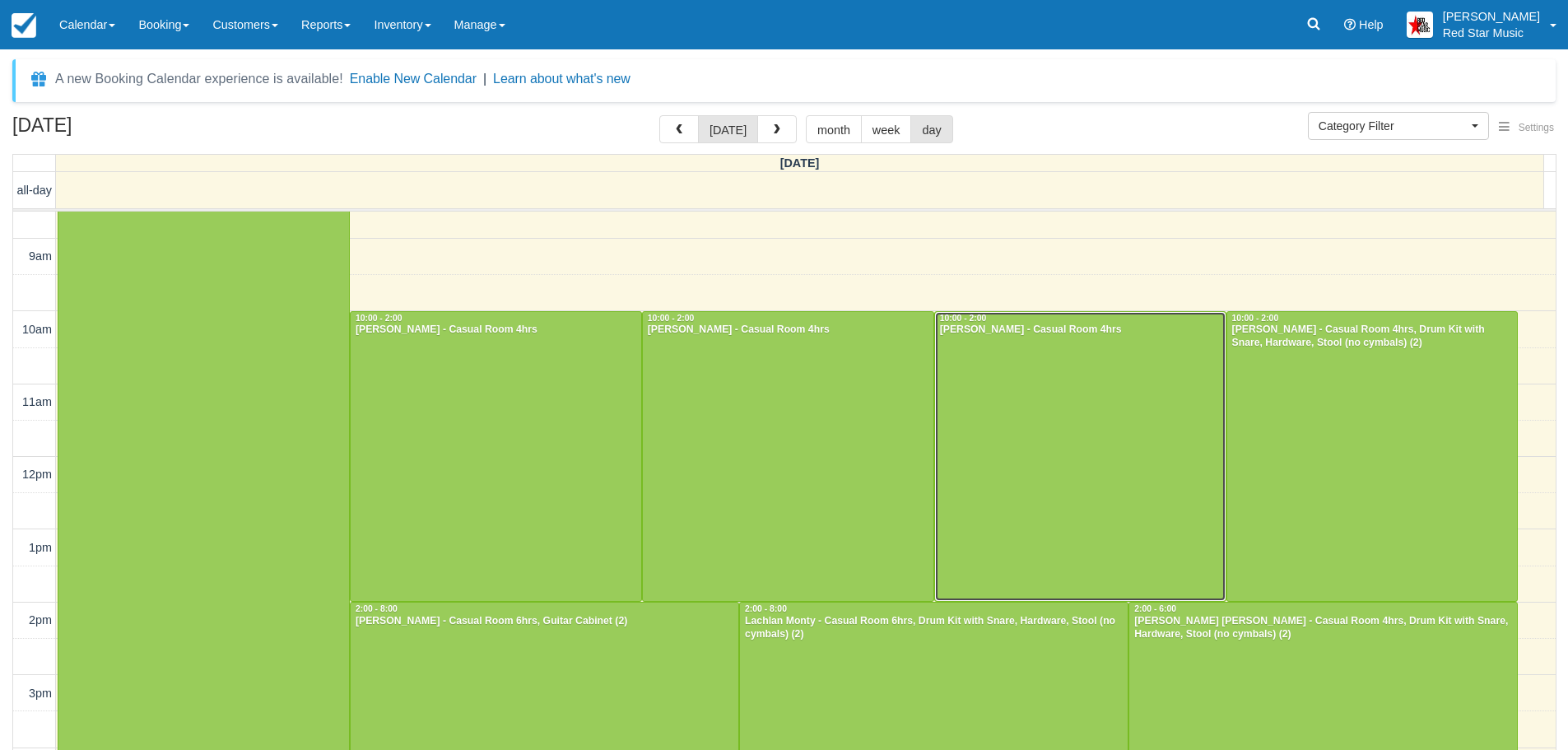
click at [1077, 404] on div at bounding box center [1080, 457] width 290 height 290
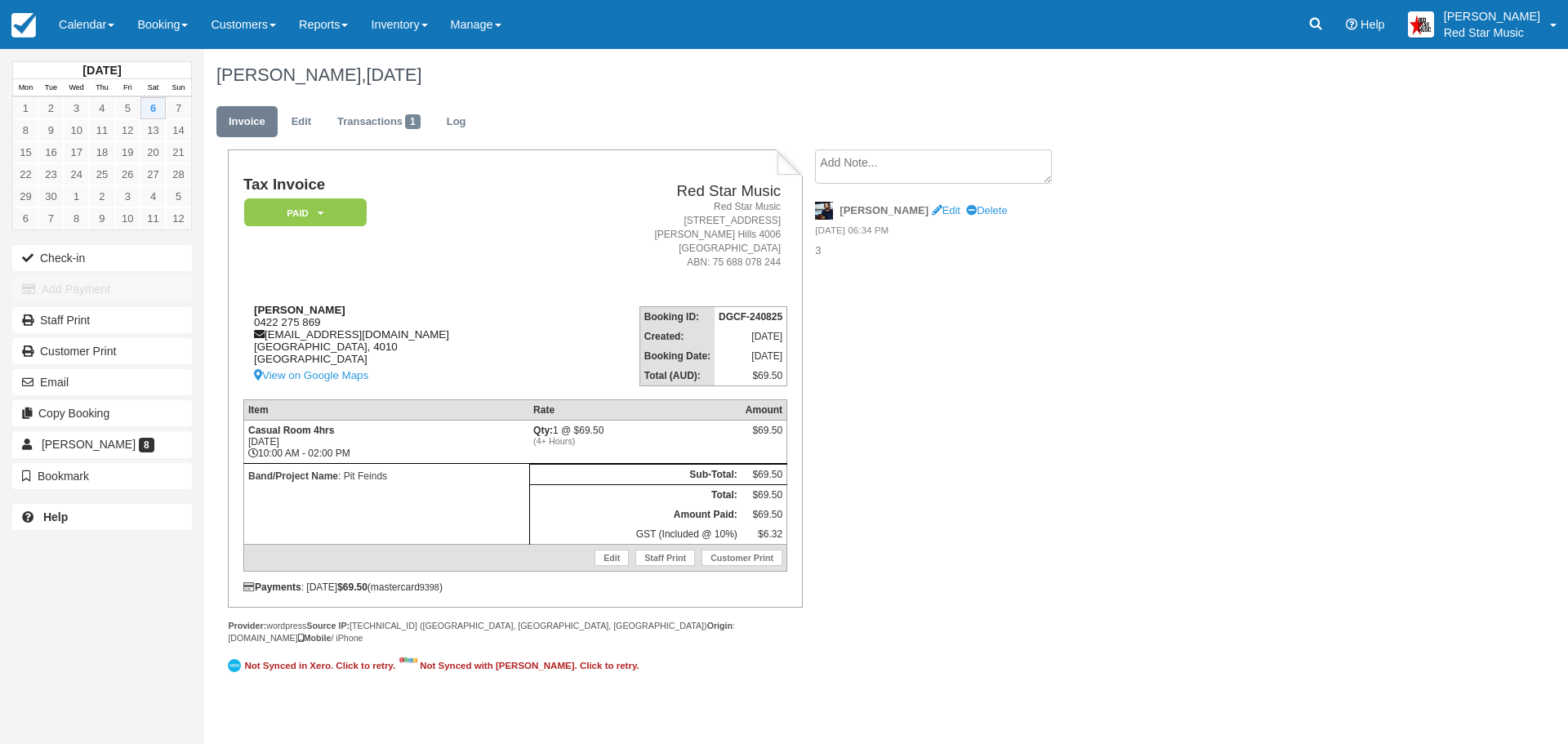
click at [326, 322] on div "[PERSON_NAME] 0422 275 869 [EMAIL_ADDRESS][DOMAIN_NAME] [GEOGRAPHIC_DATA] View …" at bounding box center [401, 345] width 316 height 82
drag, startPoint x: 326, startPoint y: 322, endPoint x: 311, endPoint y: 322, distance: 15.0
click at [311, 322] on div "[PERSON_NAME] 0422 275 869 [EMAIL_ADDRESS][DOMAIN_NAME] [GEOGRAPHIC_DATA] View …" at bounding box center [401, 345] width 316 height 82
click at [410, 315] on div "[PERSON_NAME] 0422 275 869 [EMAIL_ADDRESS][DOMAIN_NAME] [GEOGRAPHIC_DATA] View …" at bounding box center [401, 345] width 316 height 82
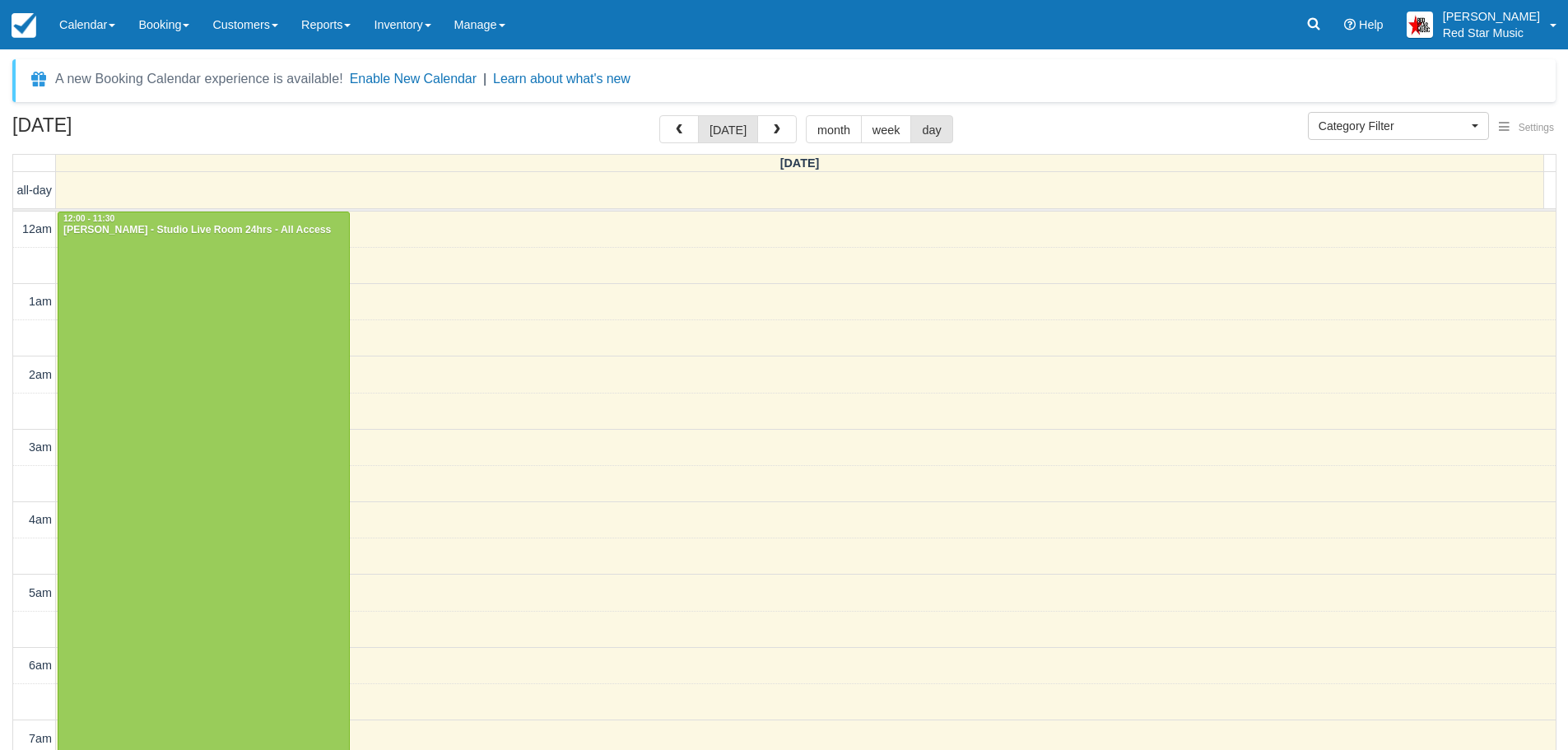
select select
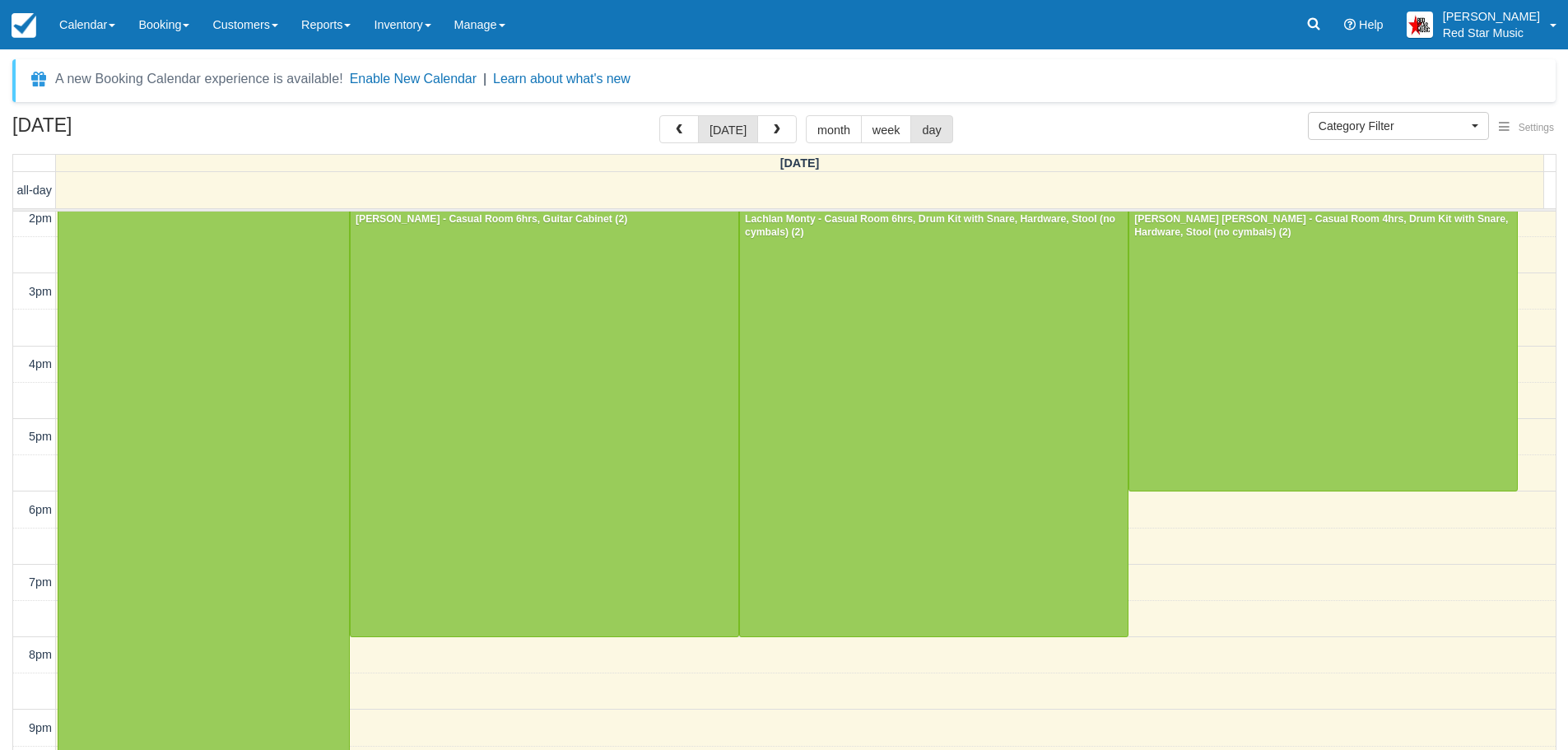
scroll to position [516, 0]
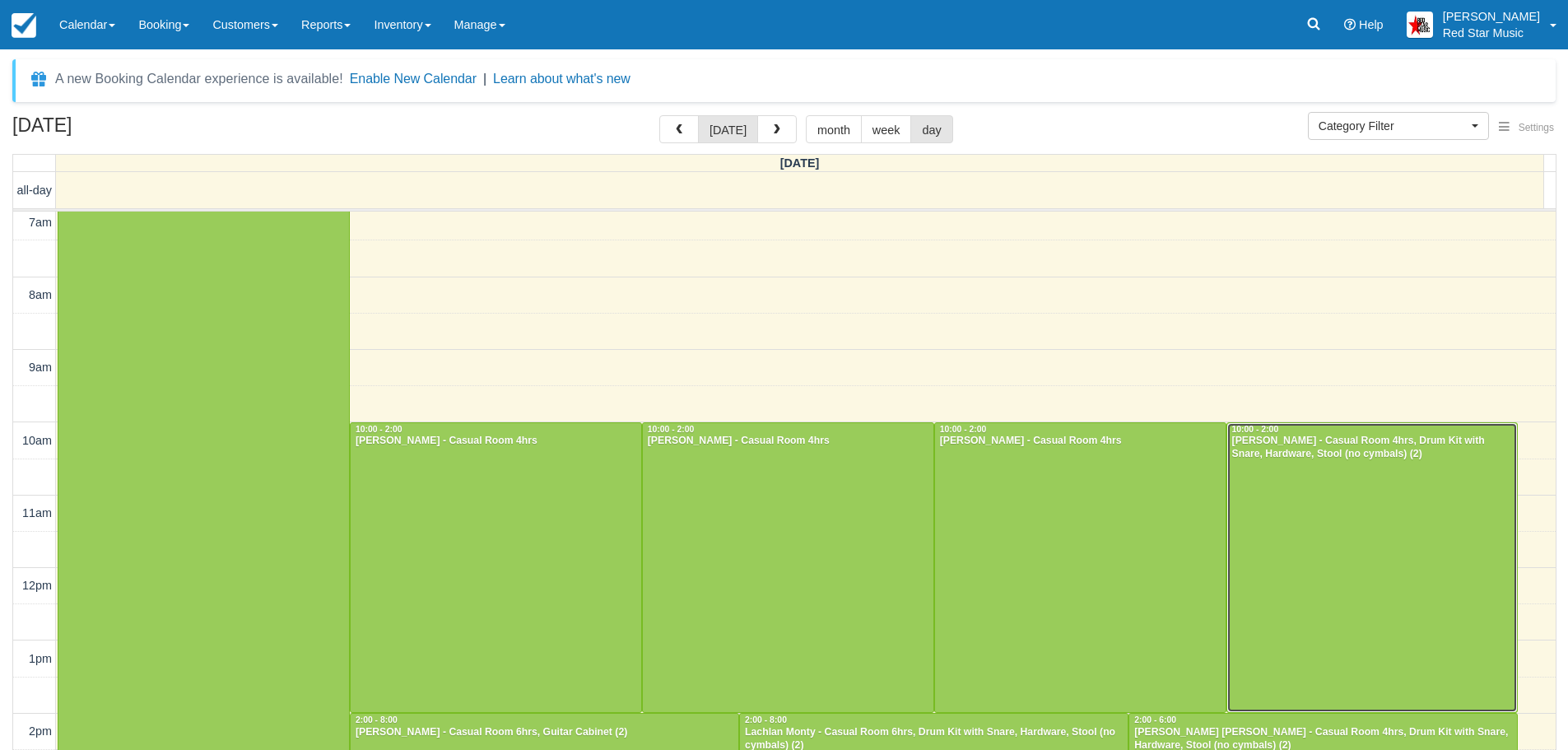
click at [1369, 490] on div at bounding box center [1372, 568] width 290 height 290
